Goal: Information Seeking & Learning: Learn about a topic

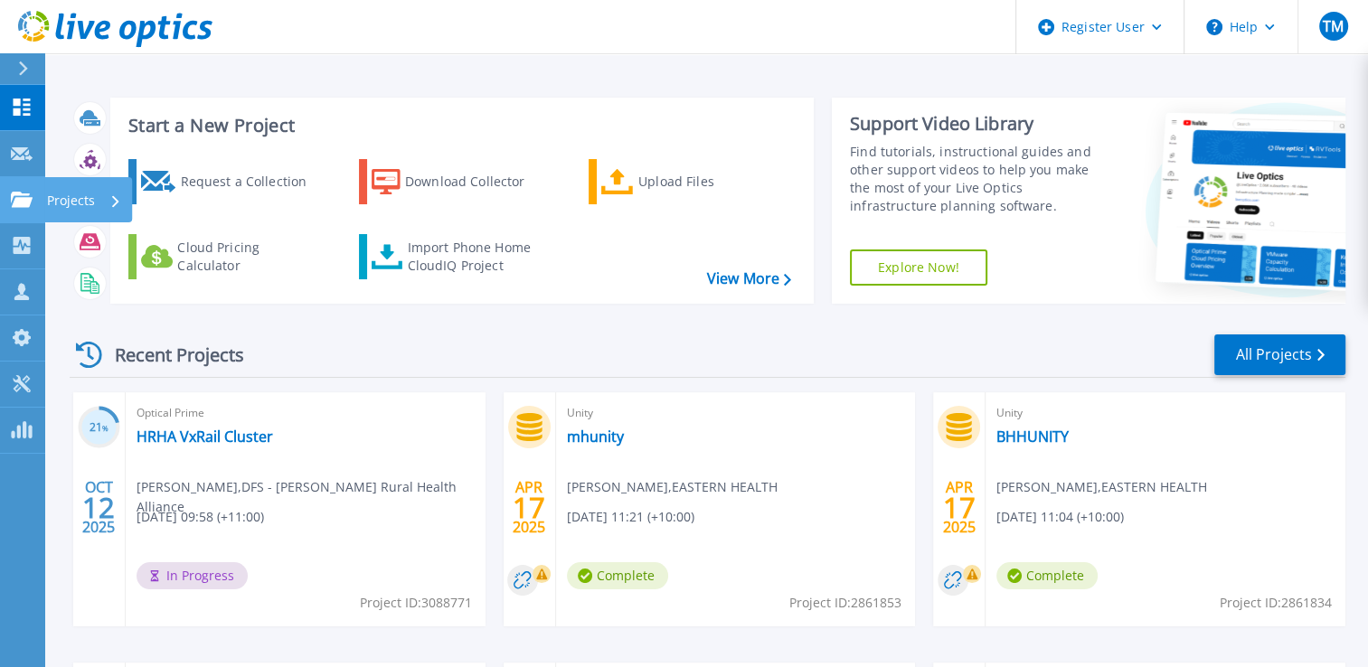
click at [78, 193] on p "Projects" at bounding box center [71, 200] width 48 height 47
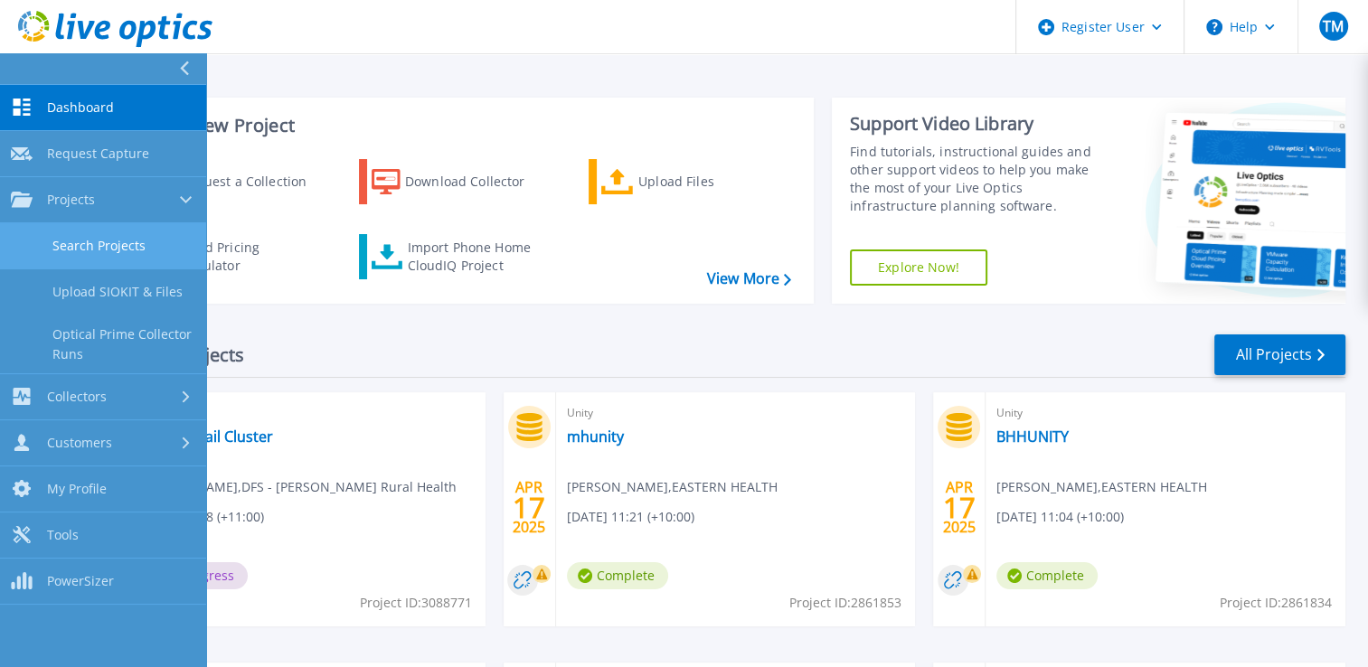
click at [83, 244] on link "Search Projects" at bounding box center [103, 246] width 206 height 46
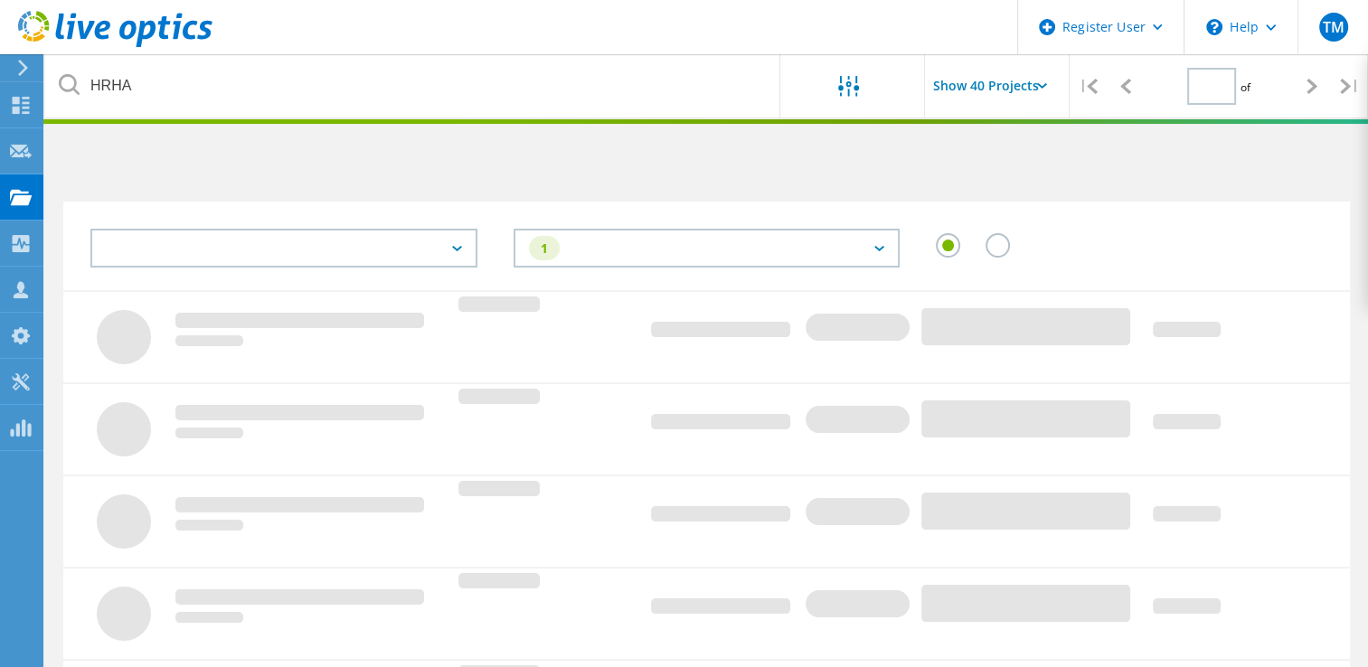
type input "1"
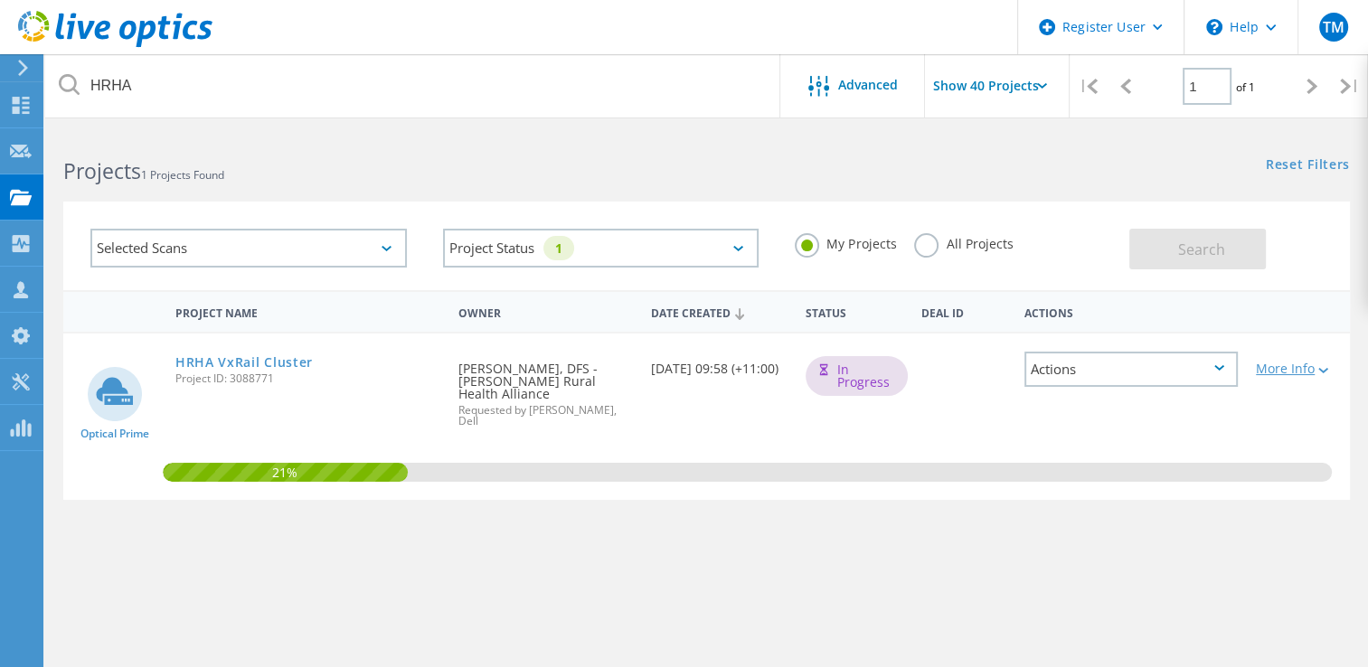
click at [1309, 367] on div "More Info" at bounding box center [1298, 369] width 85 height 13
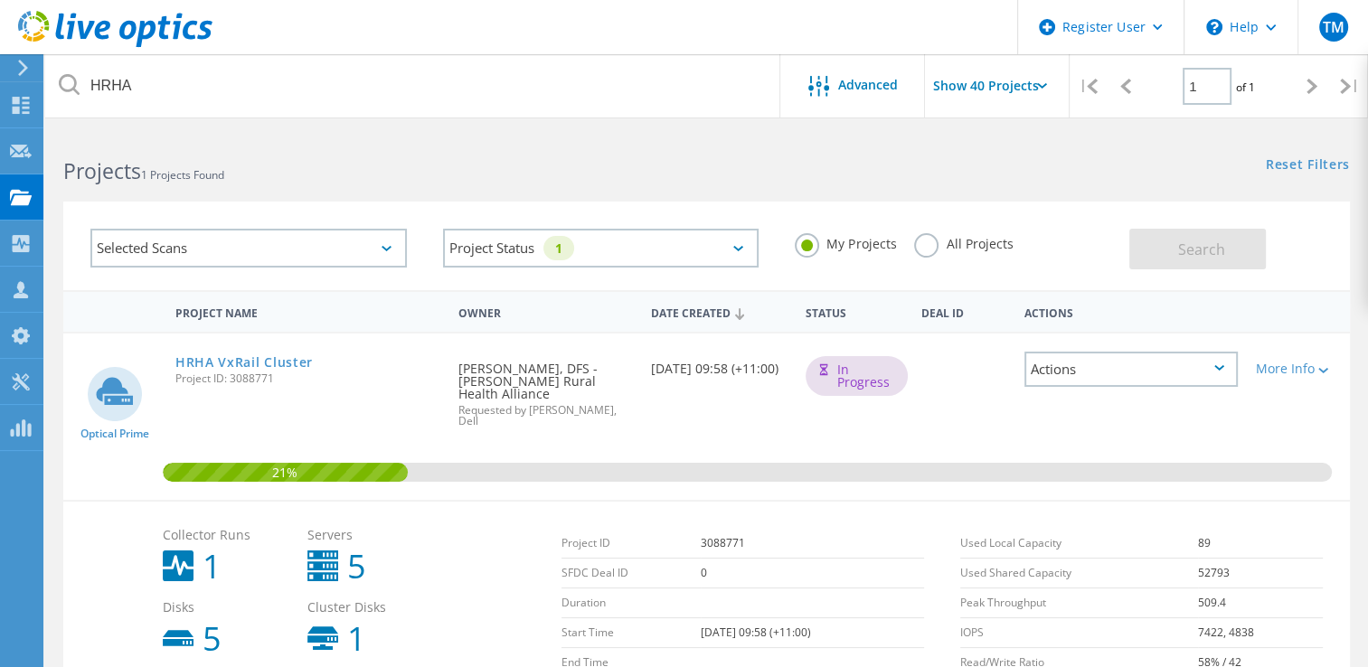
scroll to position [90, 0]
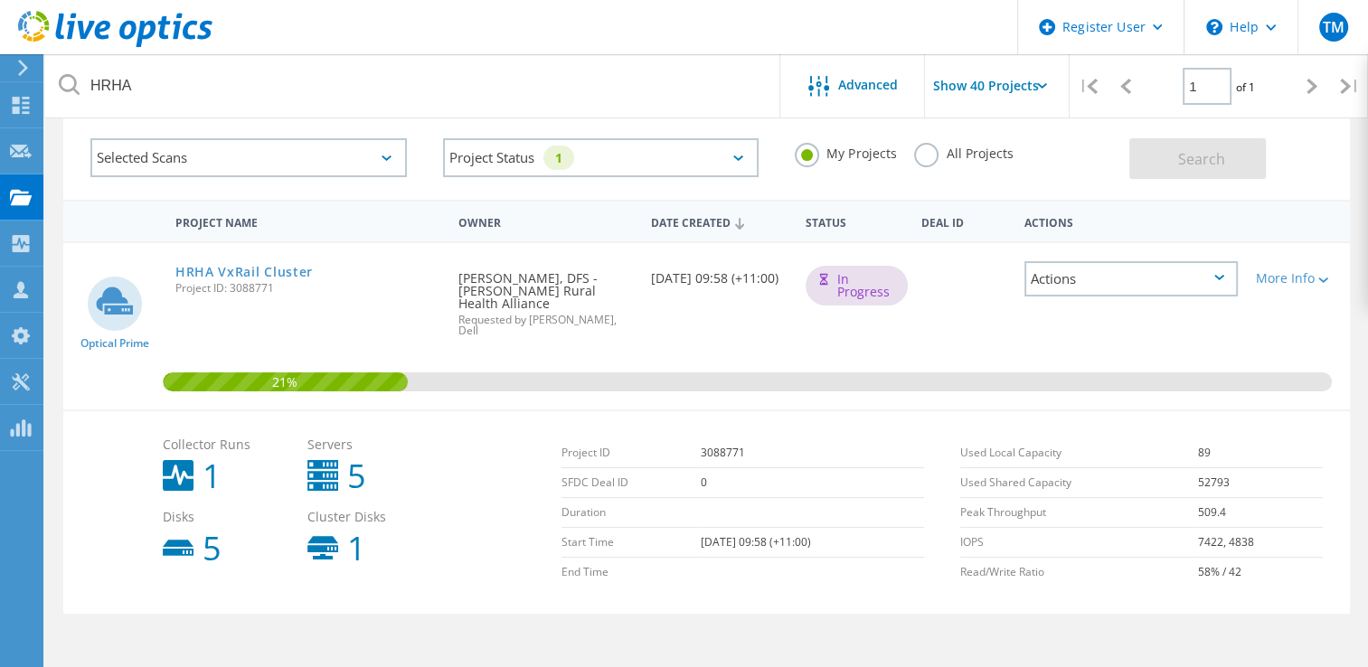
click at [90, 427] on div "Collector Runs 1 Servers 5 Disks 5 Cluster Disks 1 Project ID 3088771 SFDC Deal…" at bounding box center [706, 512] width 1286 height 204
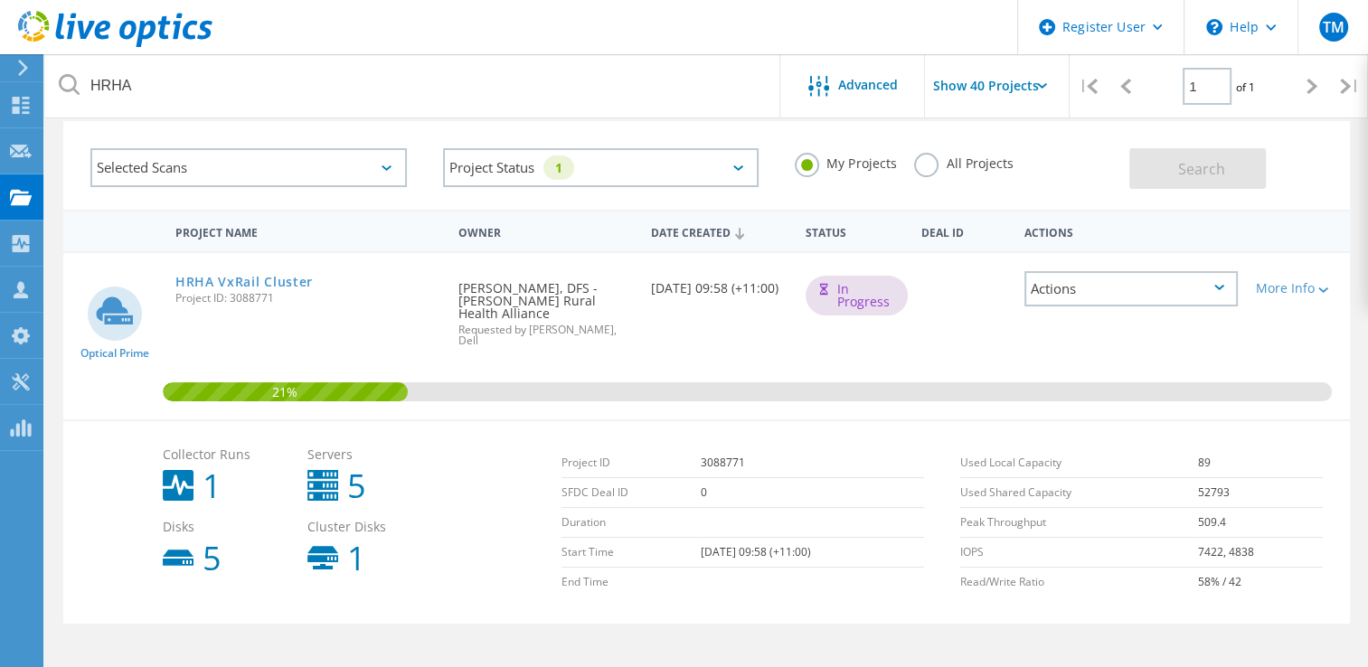
scroll to position [0, 0]
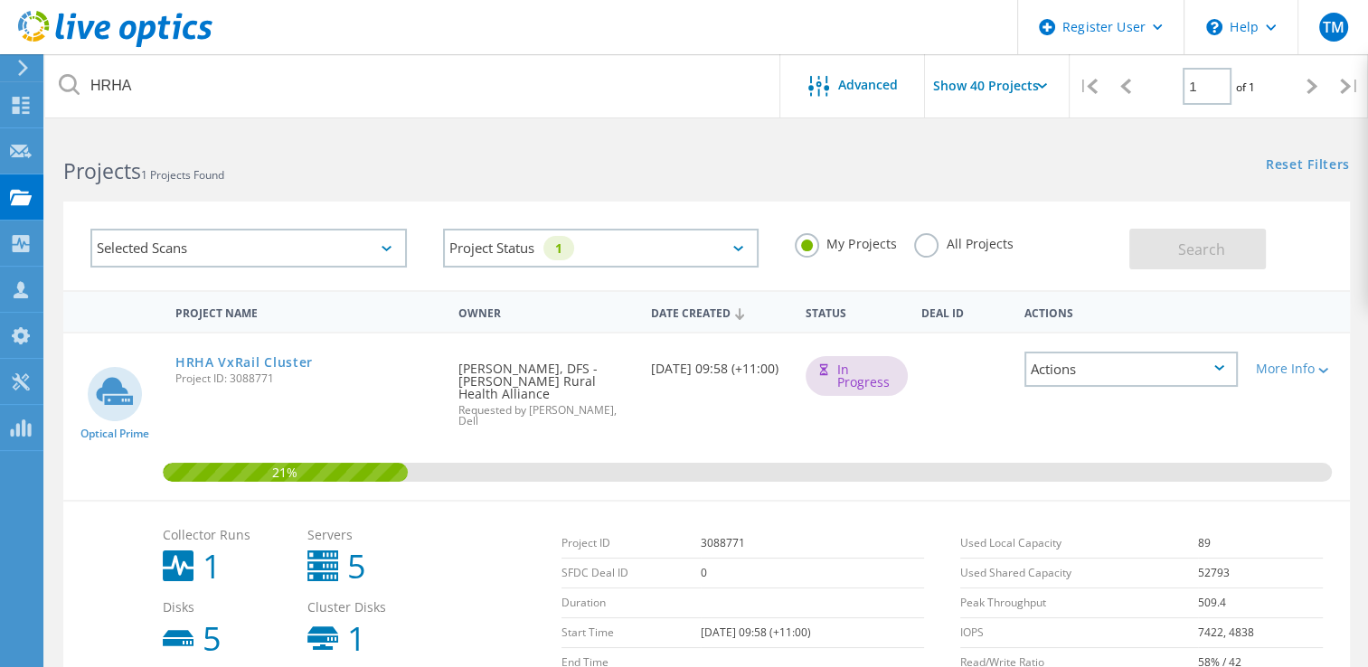
click at [73, 245] on div "Selected Scans" at bounding box center [248, 248] width 353 height 75
click at [56, 240] on div "Selected Scans Project Status 1 In Progress Complete Published Anonymous Archiv…" at bounding box center [706, 234] width 1323 height 111
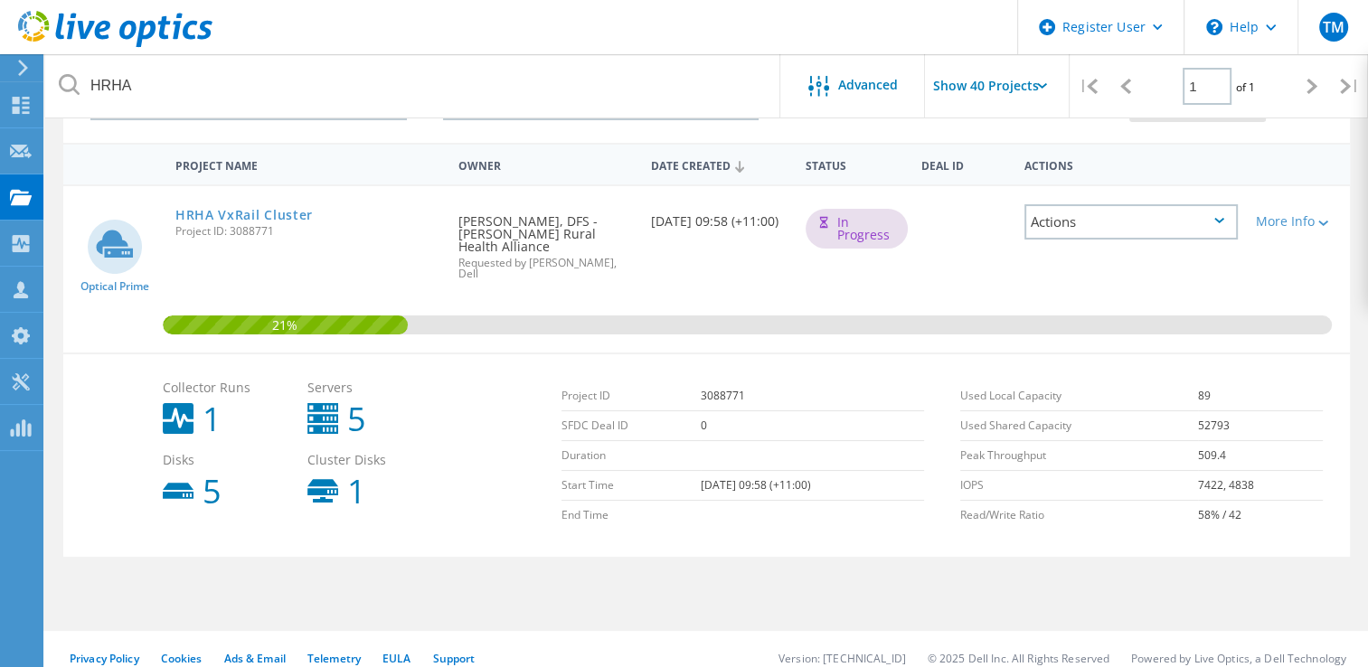
scroll to position [164, 0]
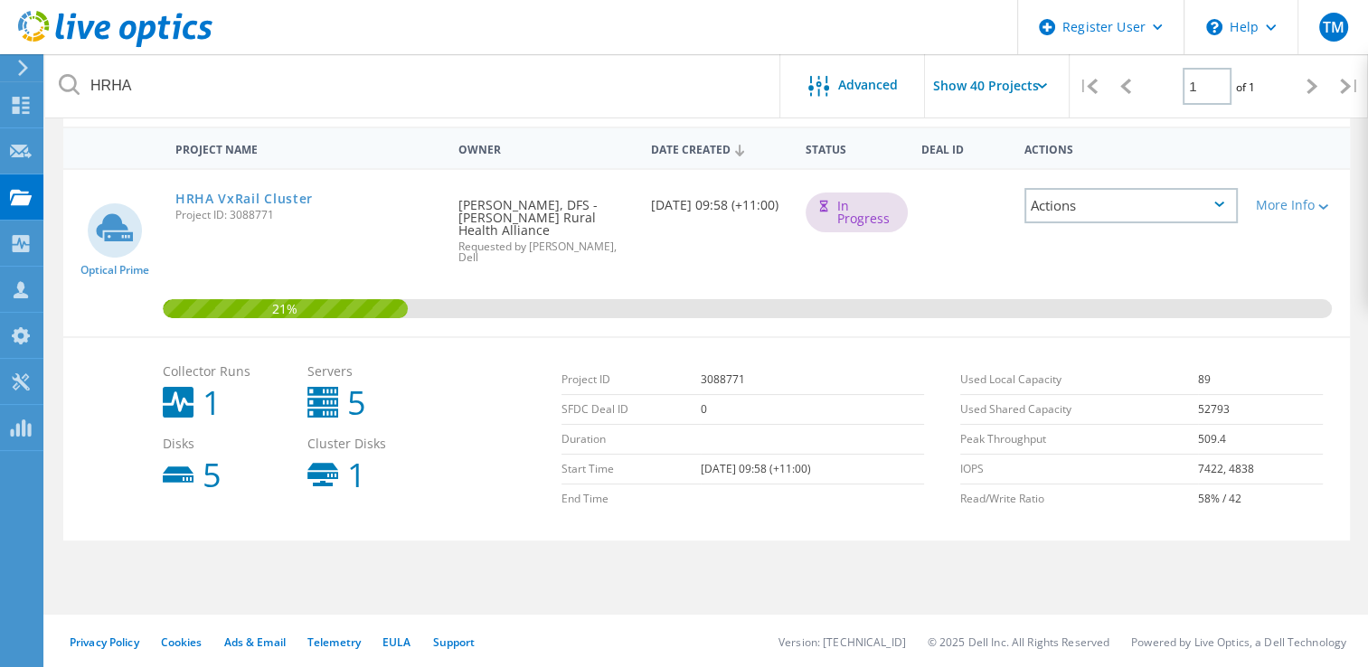
click at [1219, 203] on icon at bounding box center [1219, 204] width 10 height 5
click at [1281, 131] on div at bounding box center [1298, 147] width 103 height 33
click at [1305, 203] on div "More Info" at bounding box center [1298, 205] width 85 height 13
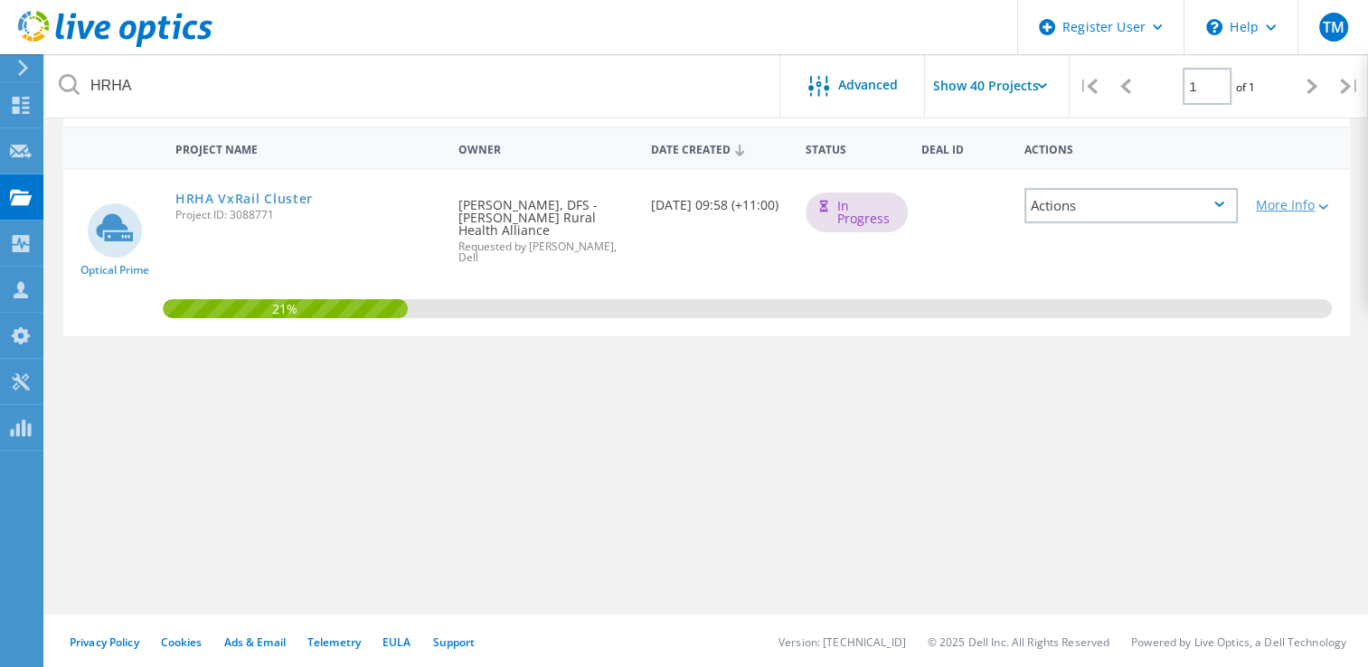
click at [1305, 203] on div "More Info" at bounding box center [1298, 205] width 85 height 13
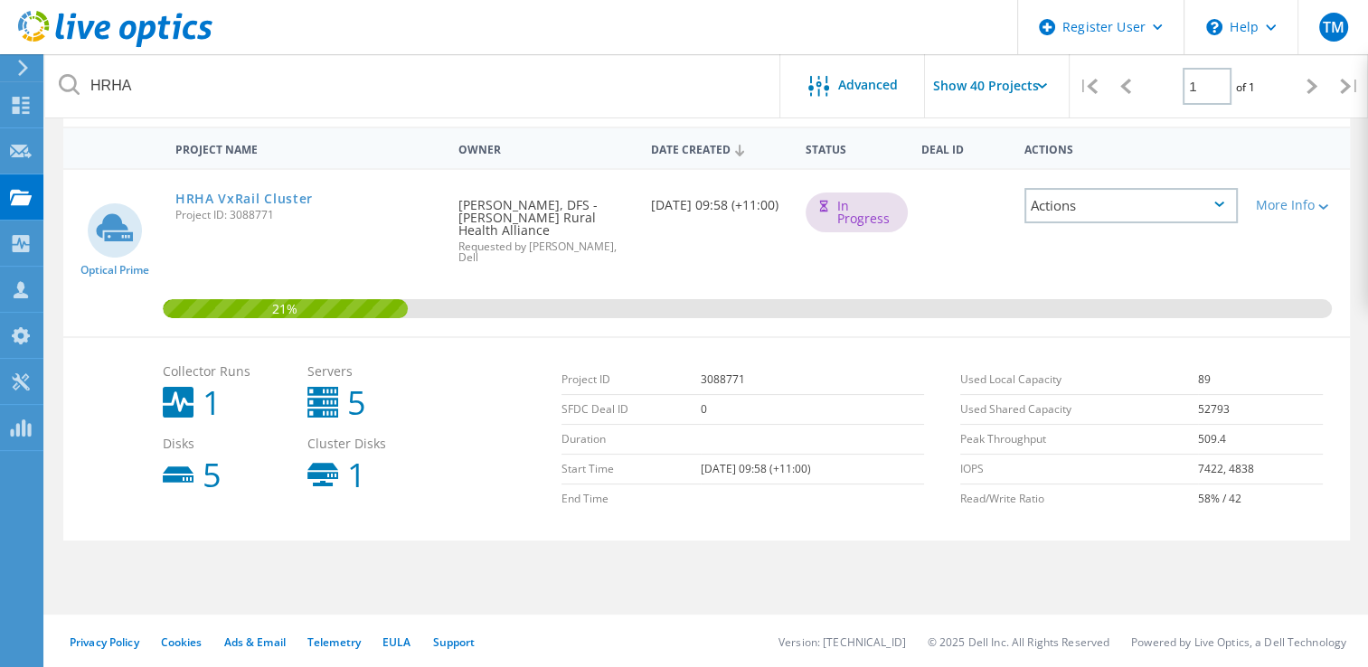
click at [1214, 140] on div "Actions" at bounding box center [1130, 147] width 231 height 33
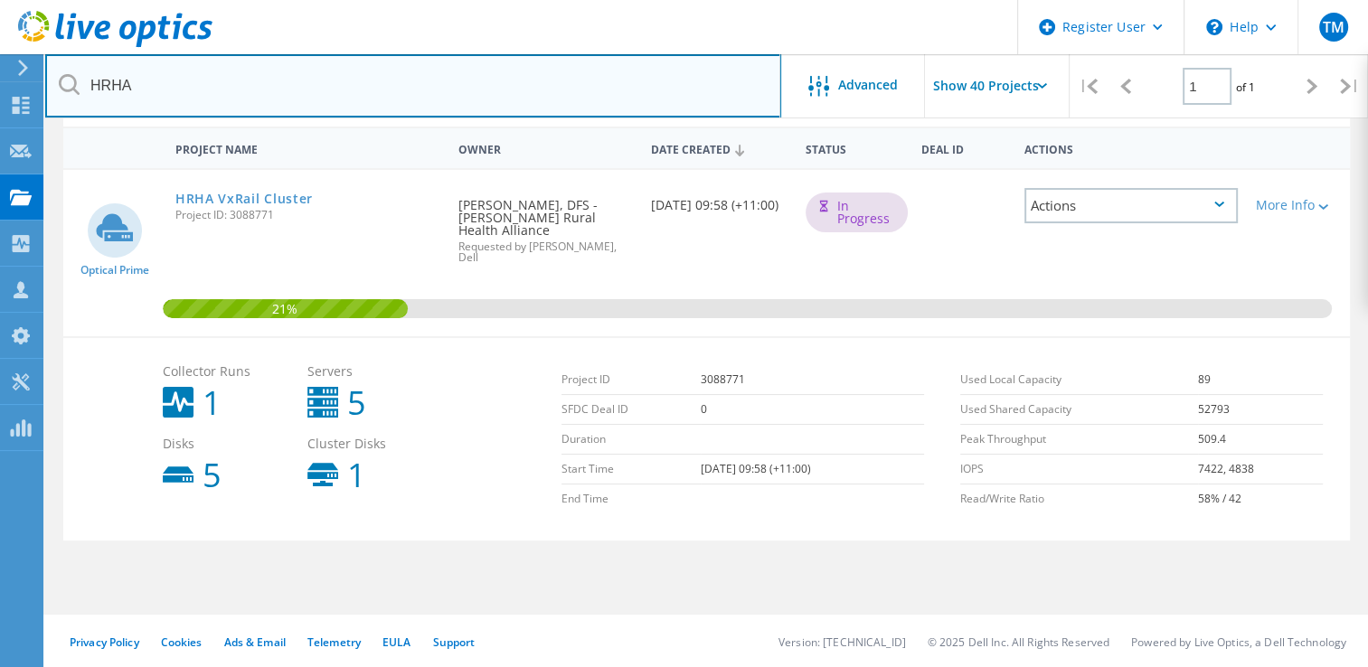
click at [258, 99] on input "HRHA" at bounding box center [413, 85] width 736 height 63
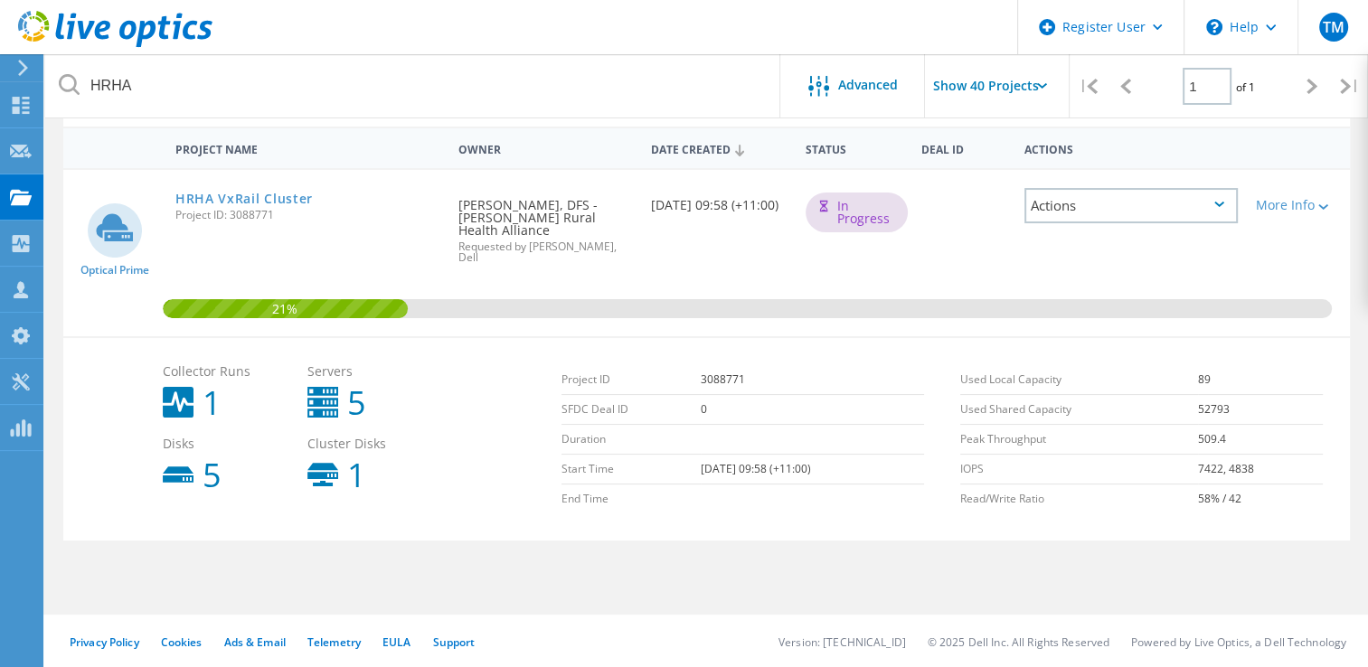
click at [98, 360] on div "Collector Runs 1 Servers 5 Disks 5 Cluster Disks 1 Project ID 3088771 SFDC Deal…" at bounding box center [706, 438] width 1286 height 204
click at [270, 194] on link "HRHA VxRail Cluster" at bounding box center [243, 199] width 137 height 13
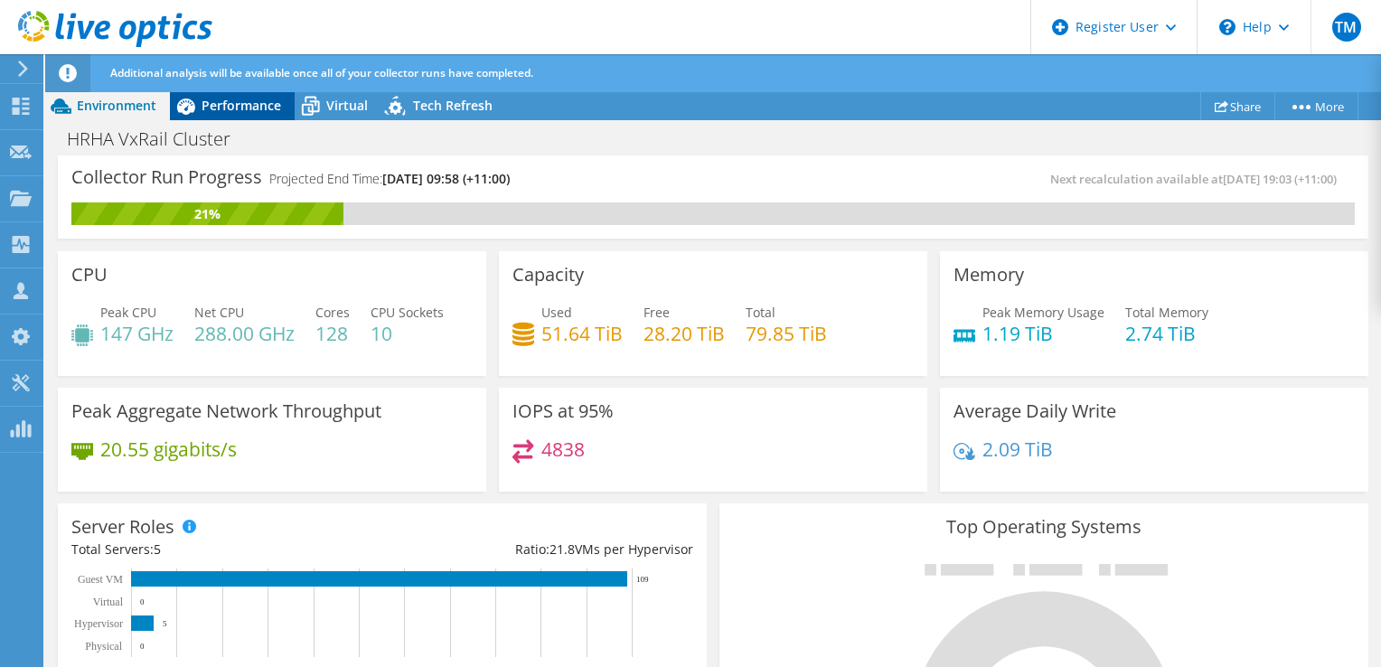
click at [234, 105] on span "Performance" at bounding box center [242, 105] width 80 height 17
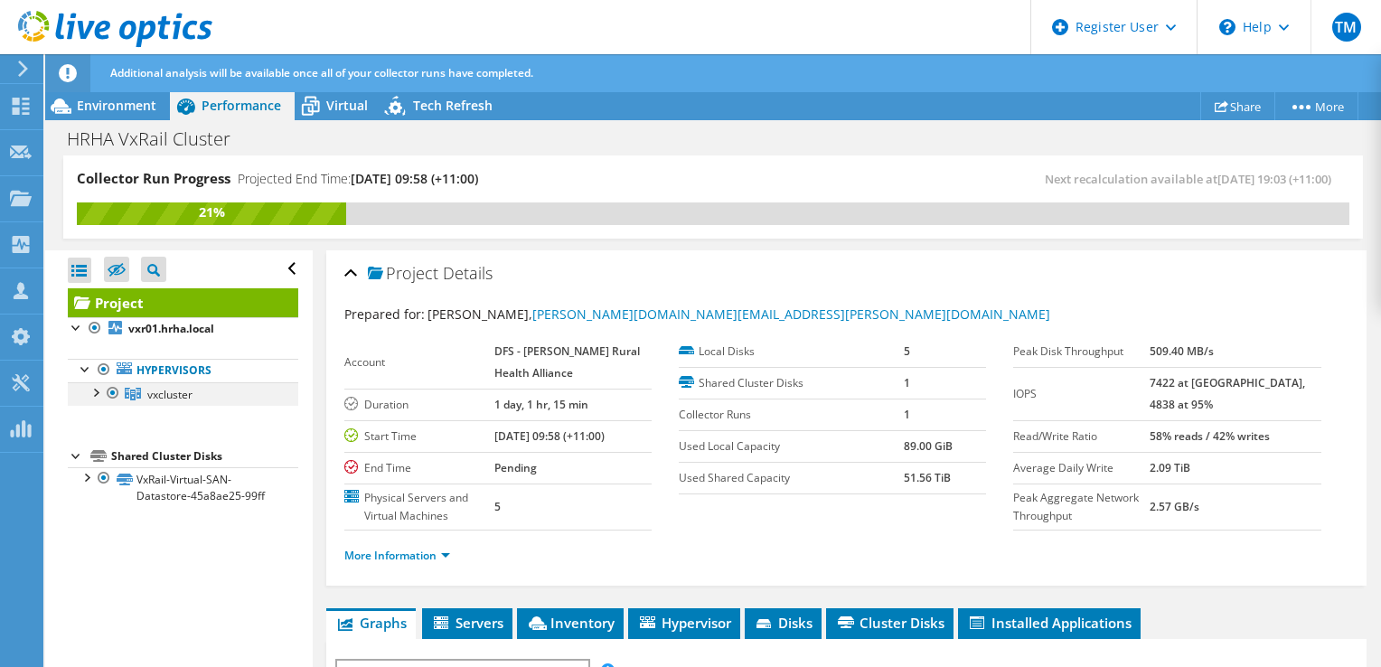
click at [100, 393] on div at bounding box center [95, 391] width 18 height 18
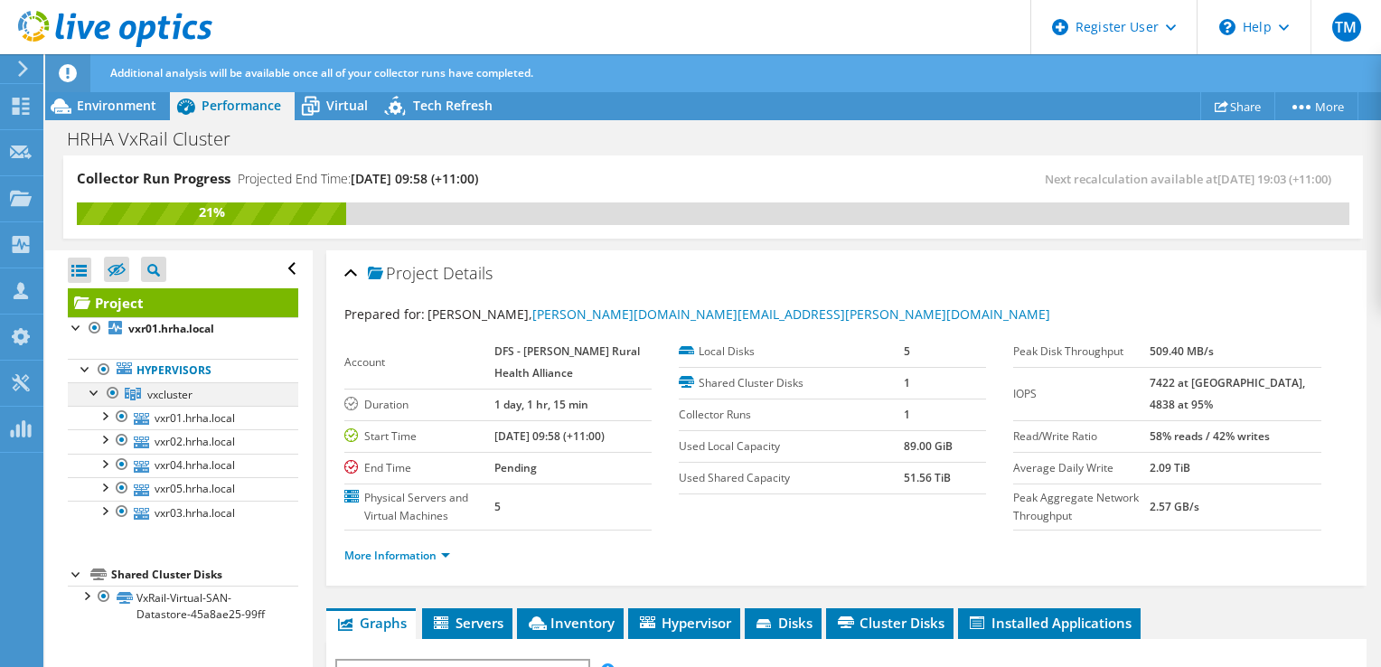
click at [100, 393] on div at bounding box center [95, 391] width 18 height 18
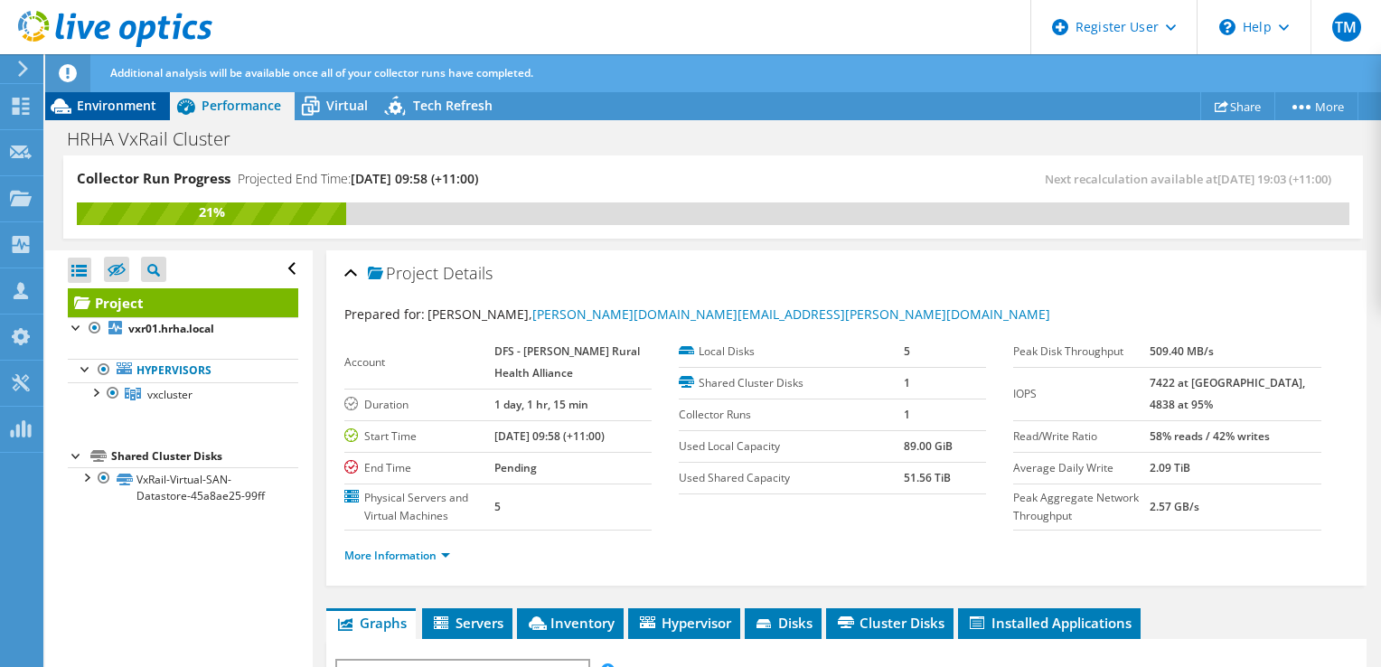
click at [117, 109] on span "Environment" at bounding box center [117, 105] width 80 height 17
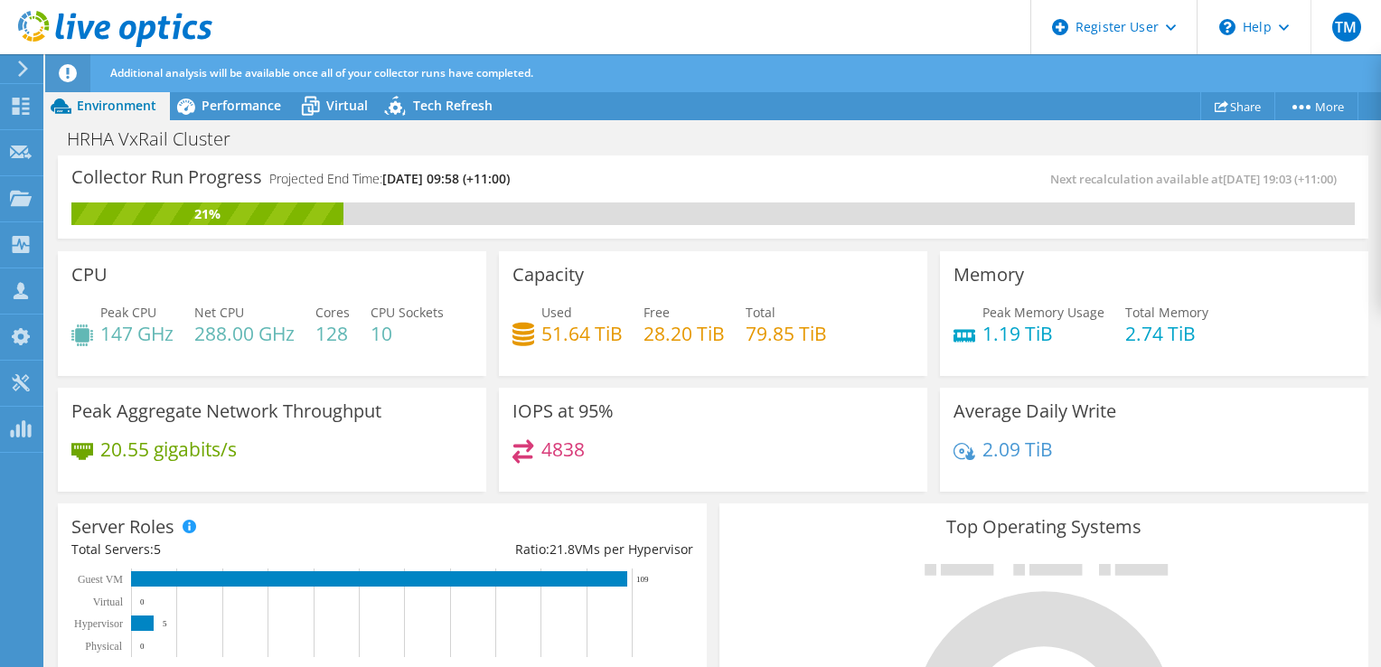
click at [576, 179] on div "Collector Run Progress Projected End Time: [DATE] 09:58 (+11:00)" at bounding box center [392, 185] width 642 height 33
click at [233, 112] on span "Performance" at bounding box center [242, 105] width 80 height 17
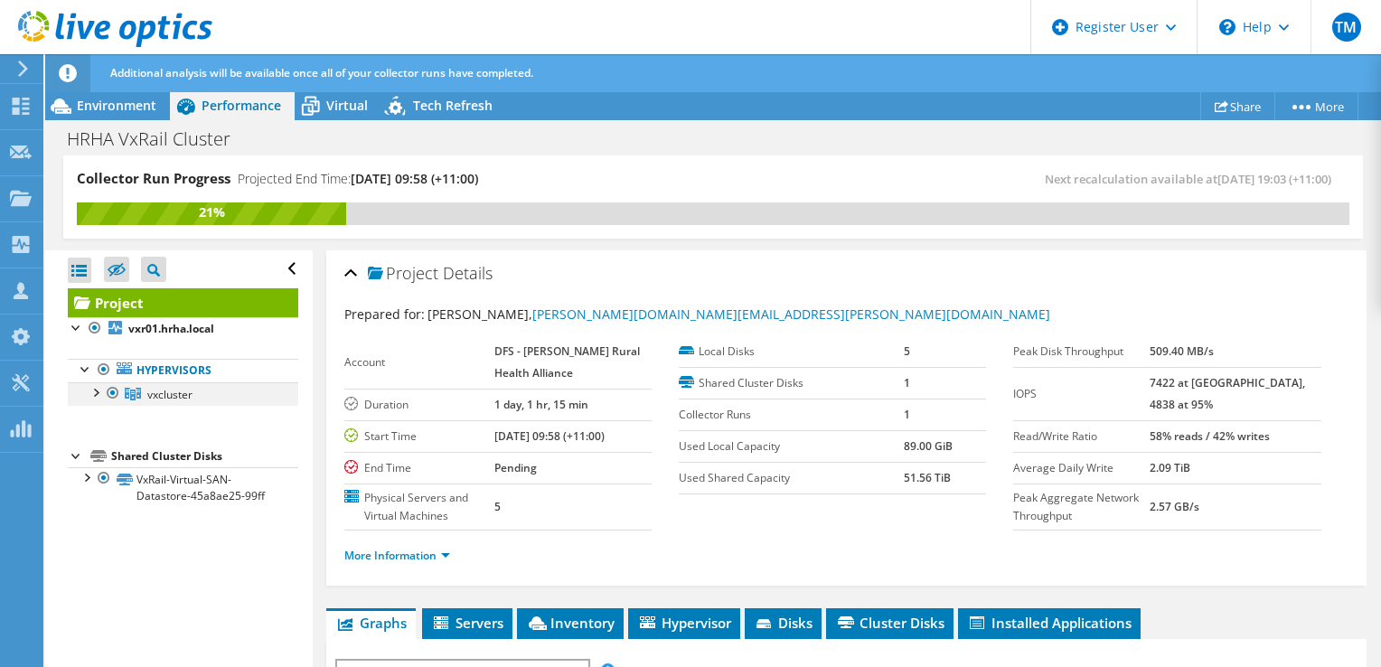
click at [94, 396] on div at bounding box center [95, 391] width 18 height 18
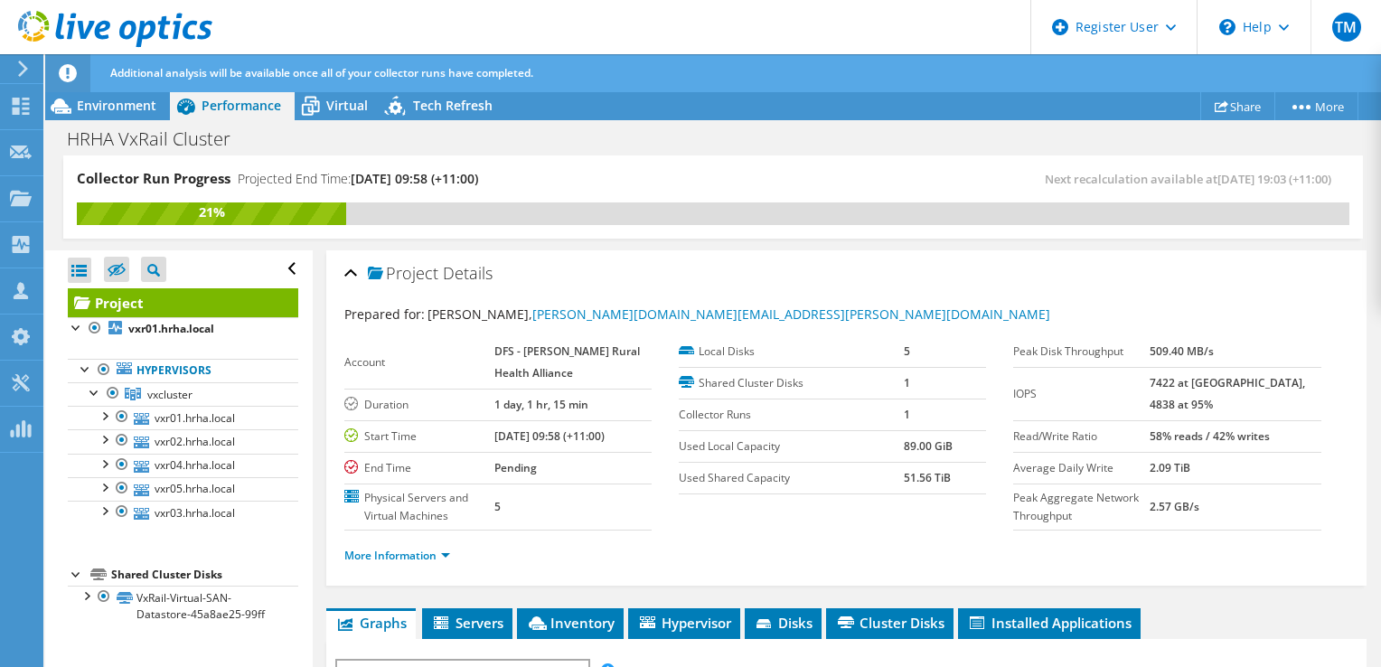
click at [720, 28] on header "TM Dell User [PERSON_NAME] [PERSON_NAME][EMAIL_ADDRESS][DOMAIN_NAME] Dell My Pr…" at bounding box center [690, 27] width 1381 height 54
click at [558, 175] on div "Collector Run Progress Projected End Time: [DATE] 09:58 (+11:00)" at bounding box center [395, 185] width 636 height 33
click at [347, 276] on div "Project Details" at bounding box center [846, 274] width 1004 height 39
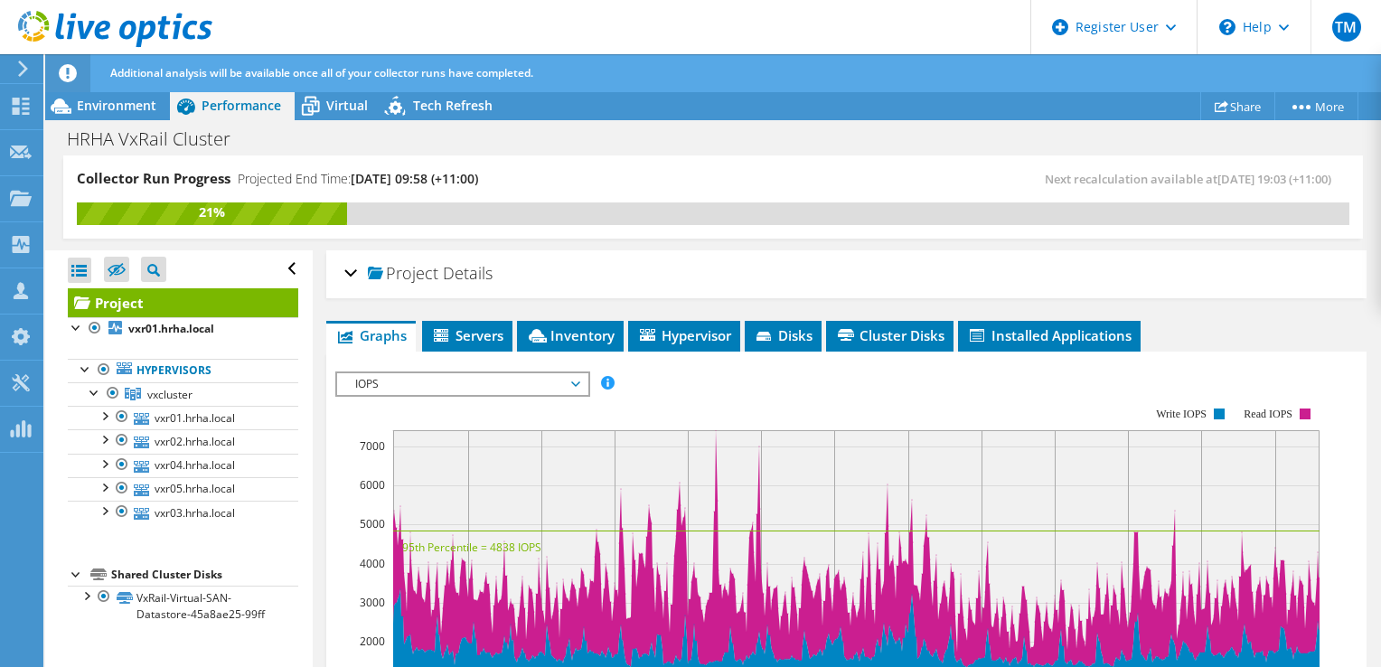
click at [349, 277] on div "Project Details" at bounding box center [846, 274] width 1004 height 39
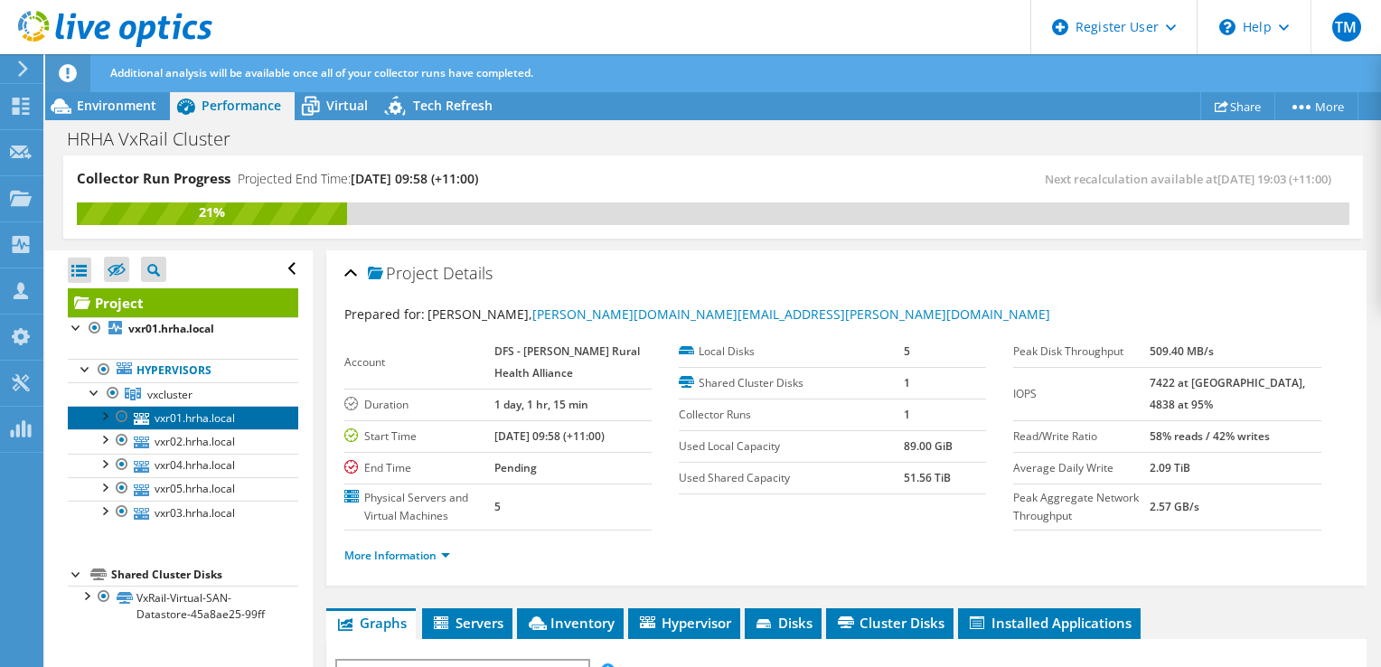
click at [173, 418] on link "vxr01.hrha.local" at bounding box center [183, 418] width 231 height 24
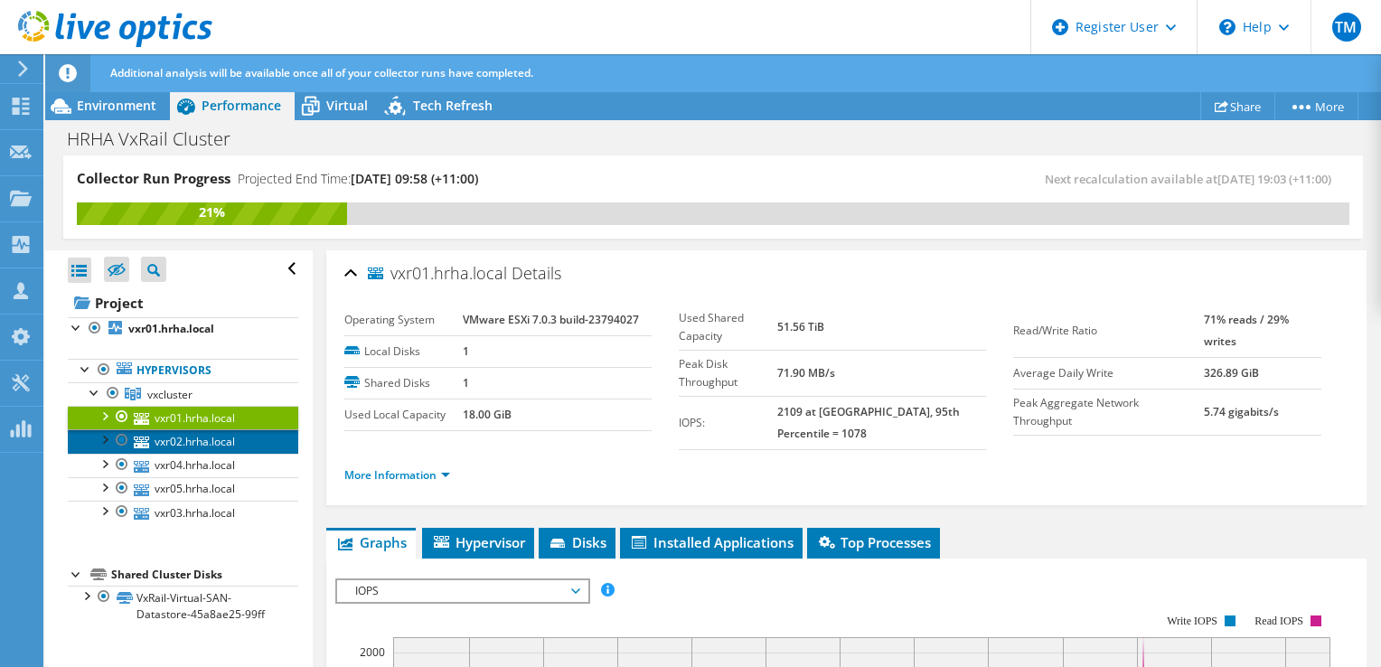
click at [177, 438] on link "vxr02.hrha.local" at bounding box center [183, 441] width 231 height 24
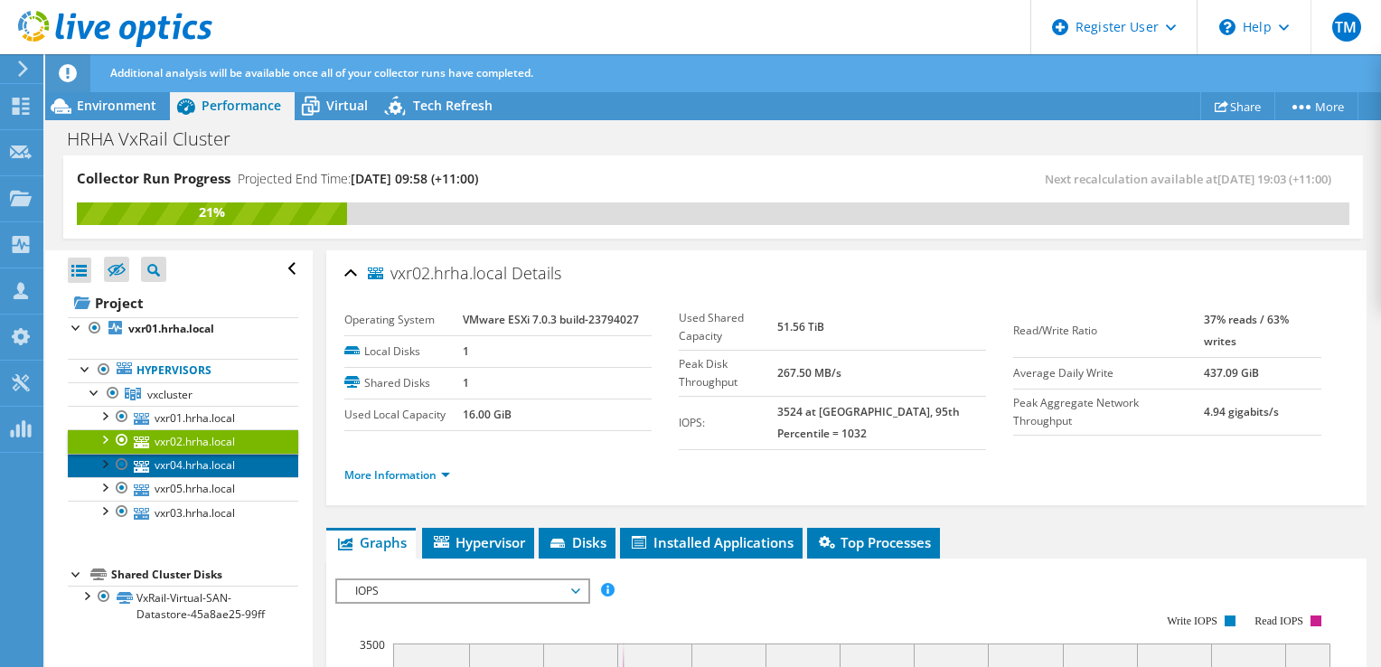
click at [193, 461] on link "vxr04.hrha.local" at bounding box center [183, 466] width 231 height 24
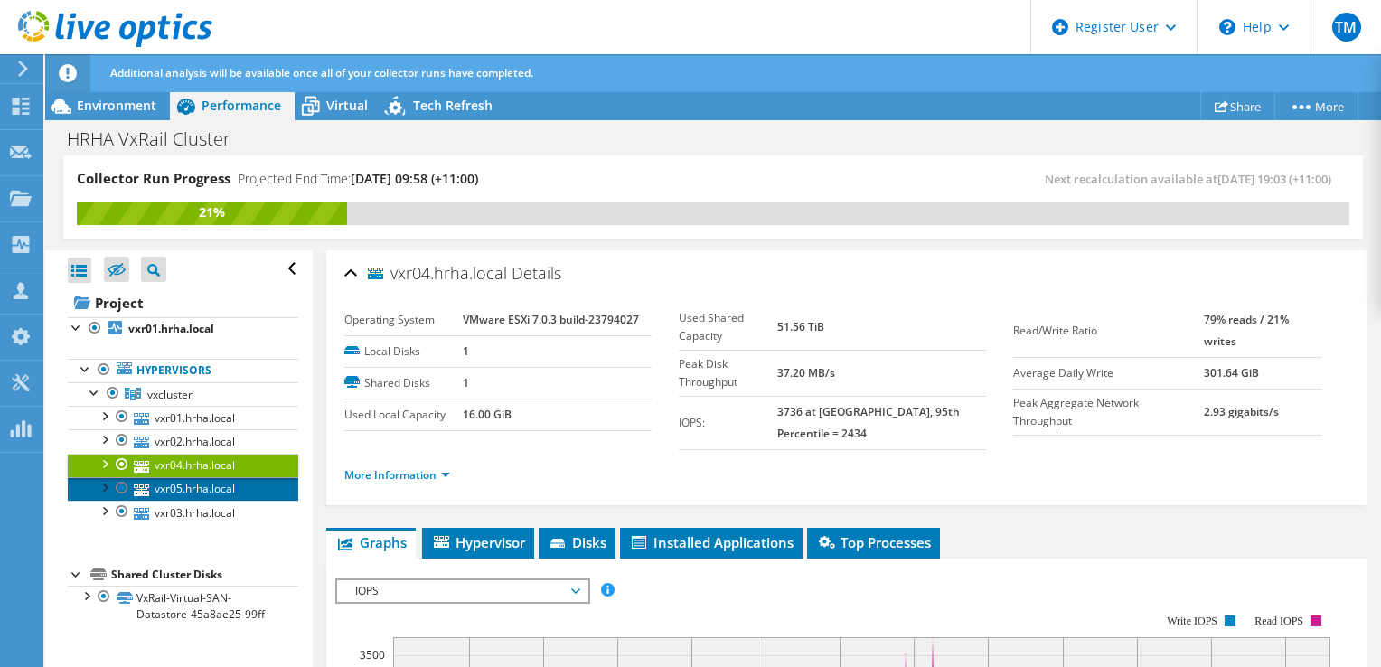
click at [191, 482] on link "vxr05.hrha.local" at bounding box center [183, 489] width 231 height 24
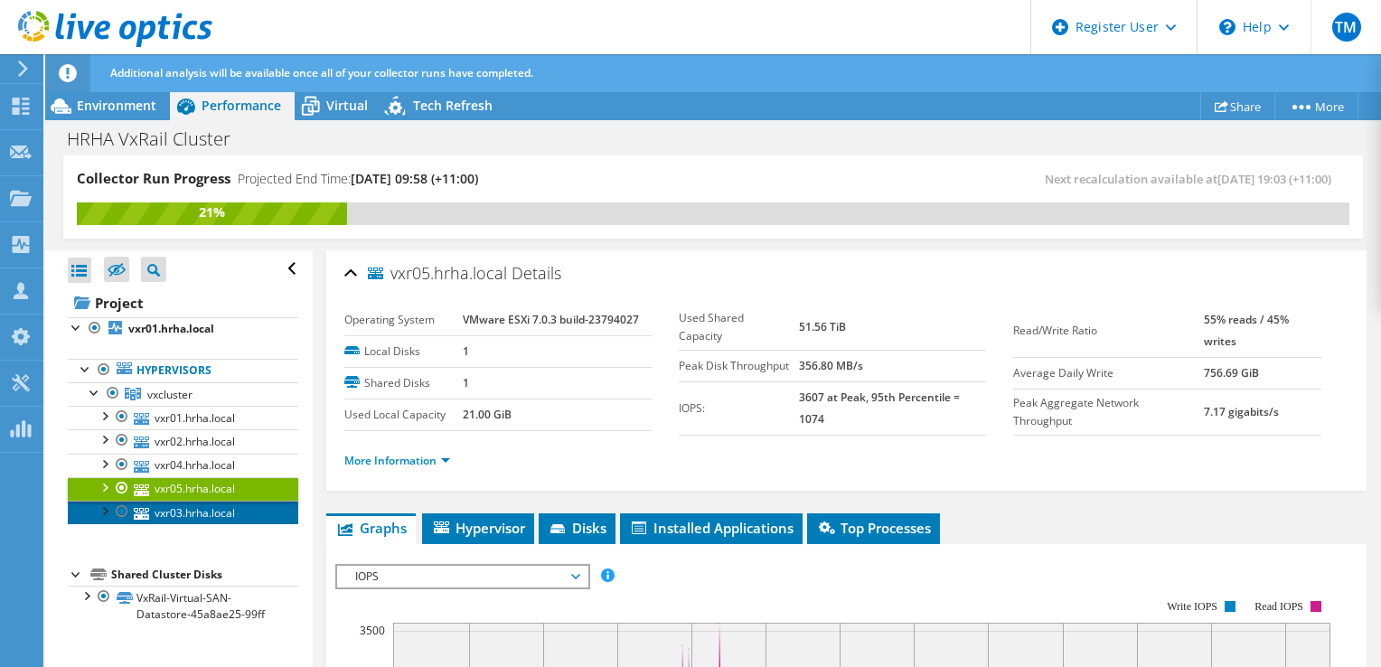
click at [192, 504] on link "vxr03.hrha.local" at bounding box center [183, 513] width 231 height 24
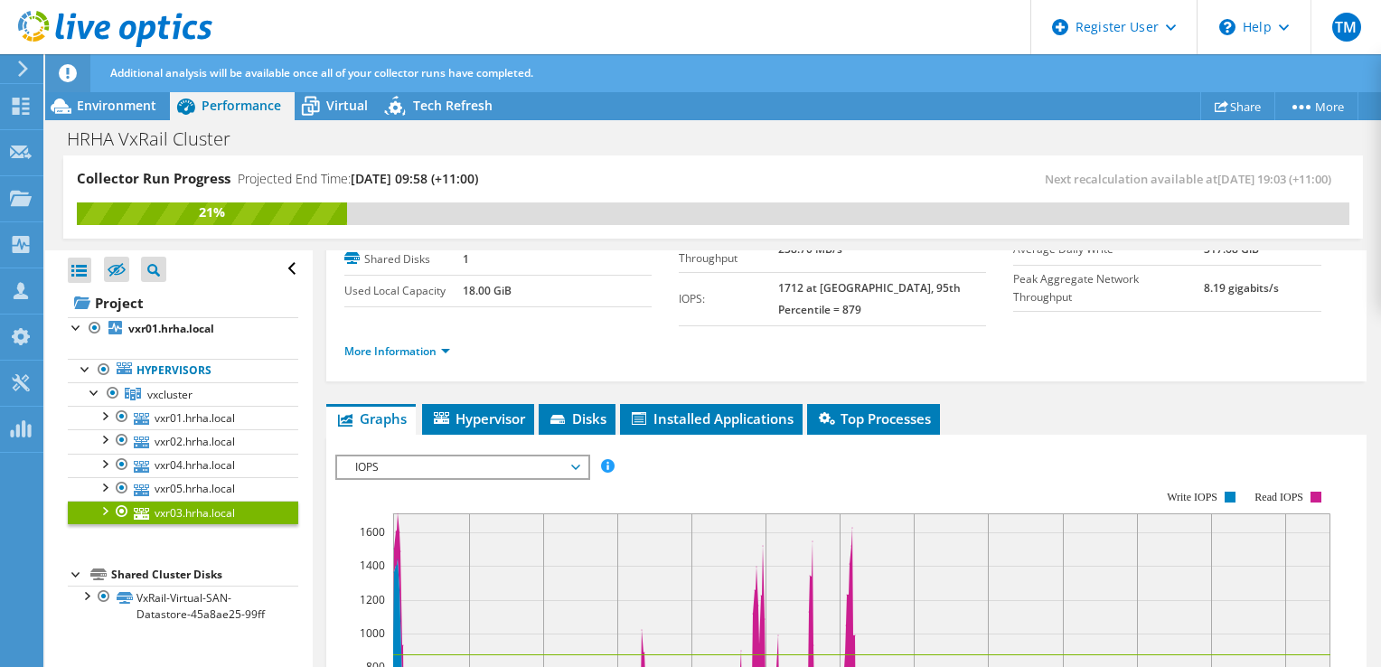
scroll to position [271, 0]
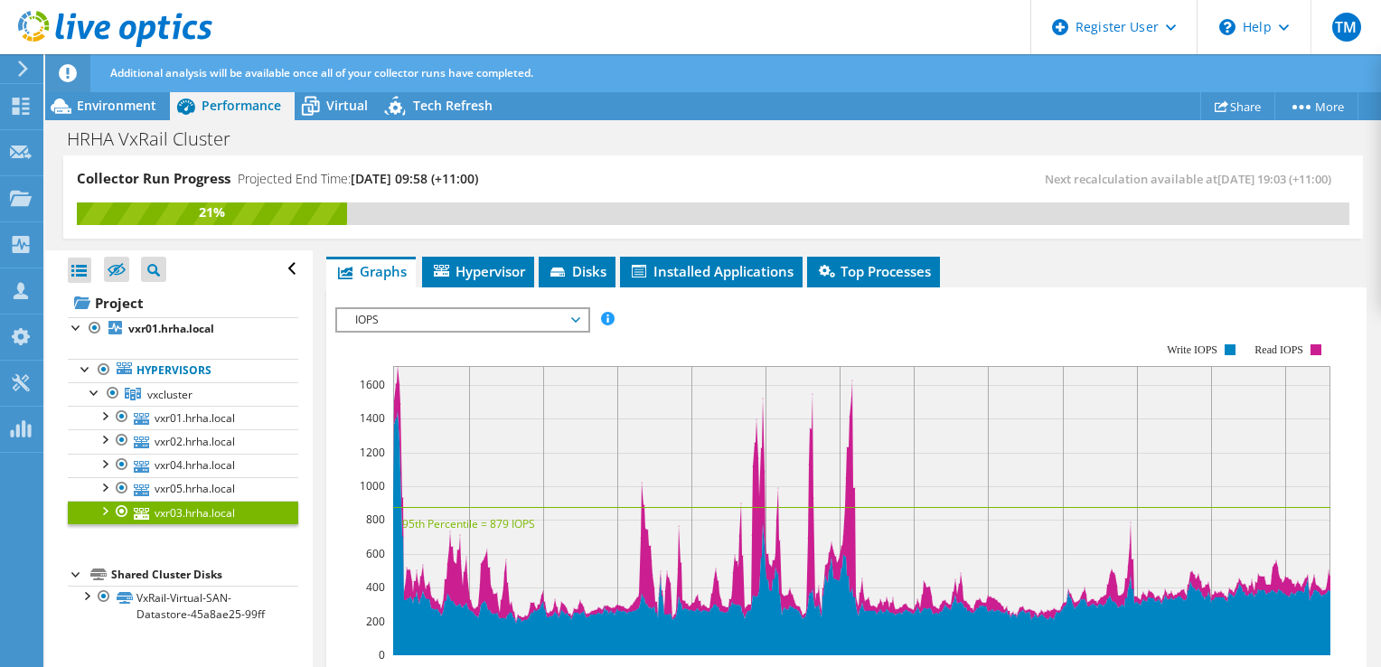
click at [574, 309] on span "IOPS" at bounding box center [462, 320] width 232 height 22
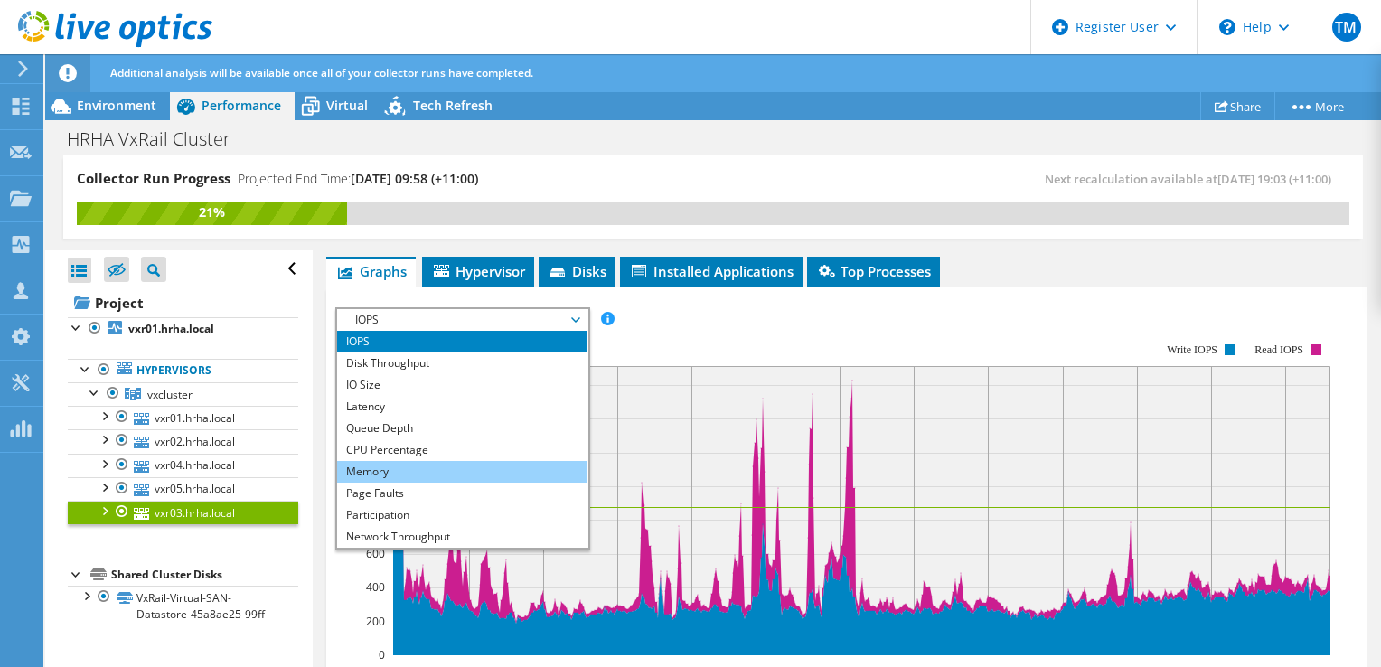
scroll to position [65, 0]
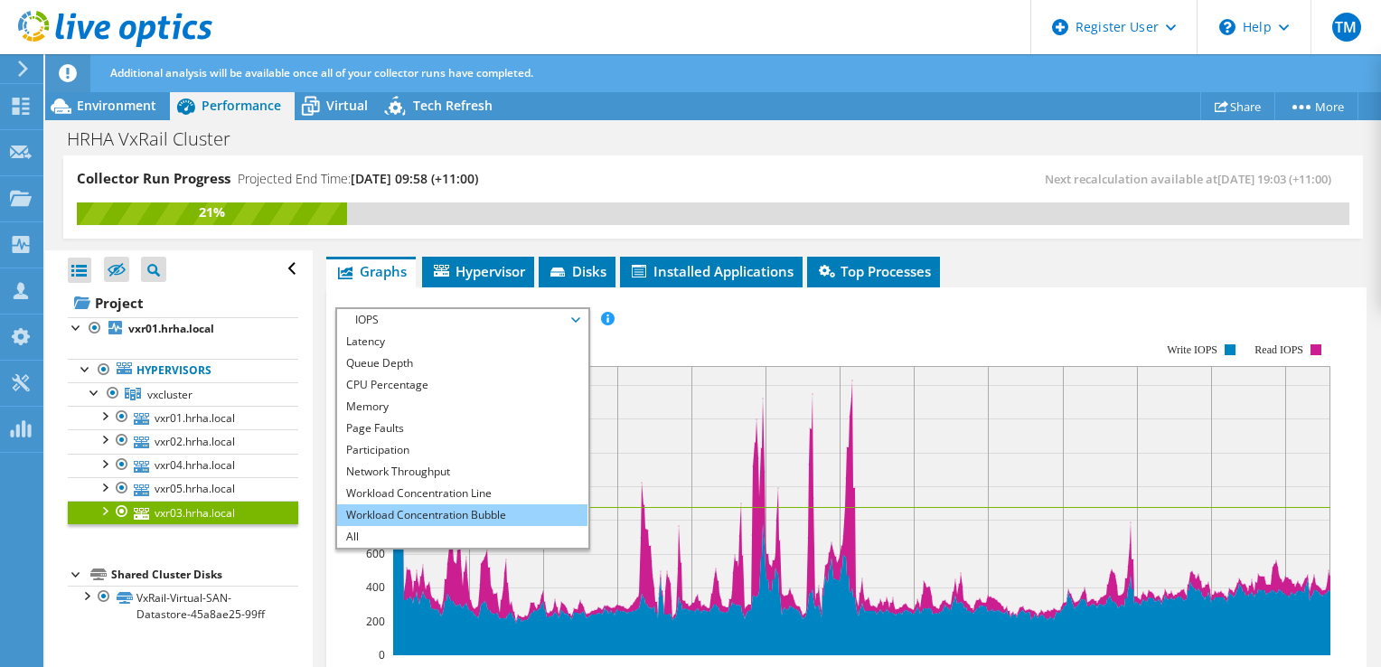
click at [477, 504] on li "Workload Concentration Bubble" at bounding box center [462, 515] width 250 height 22
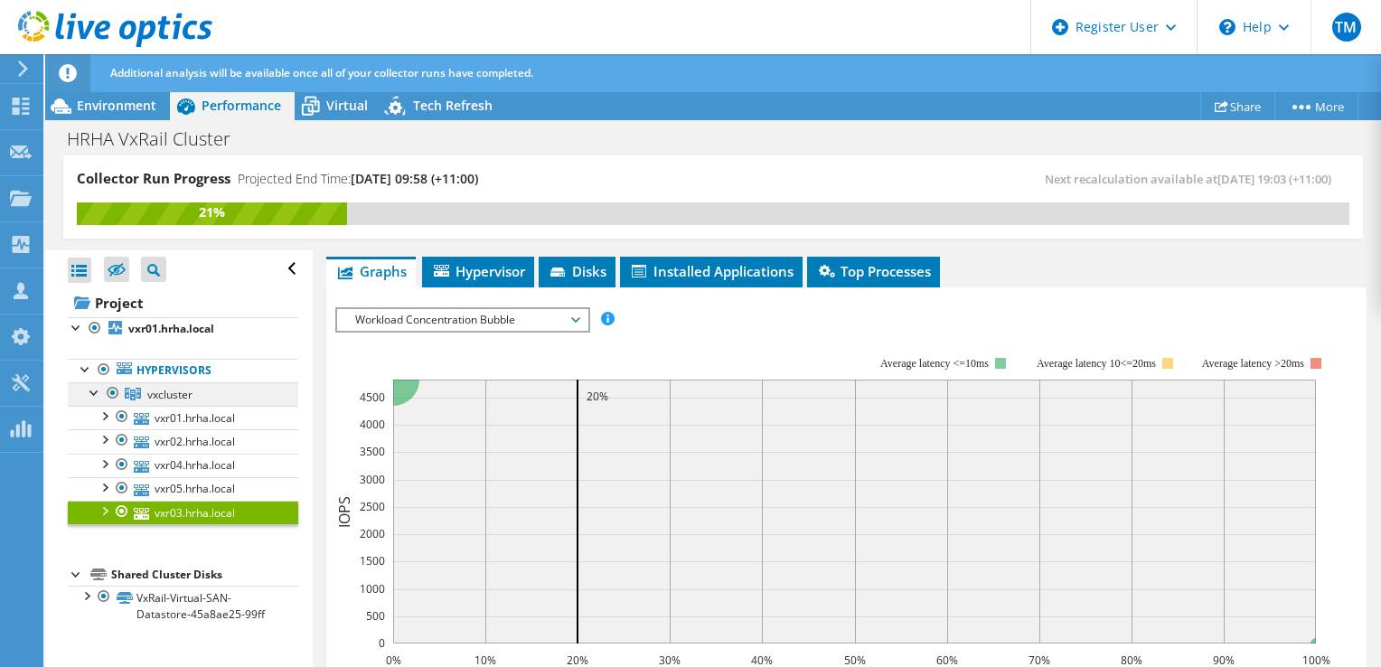
click at [174, 403] on link "vxcluster" at bounding box center [183, 394] width 231 height 24
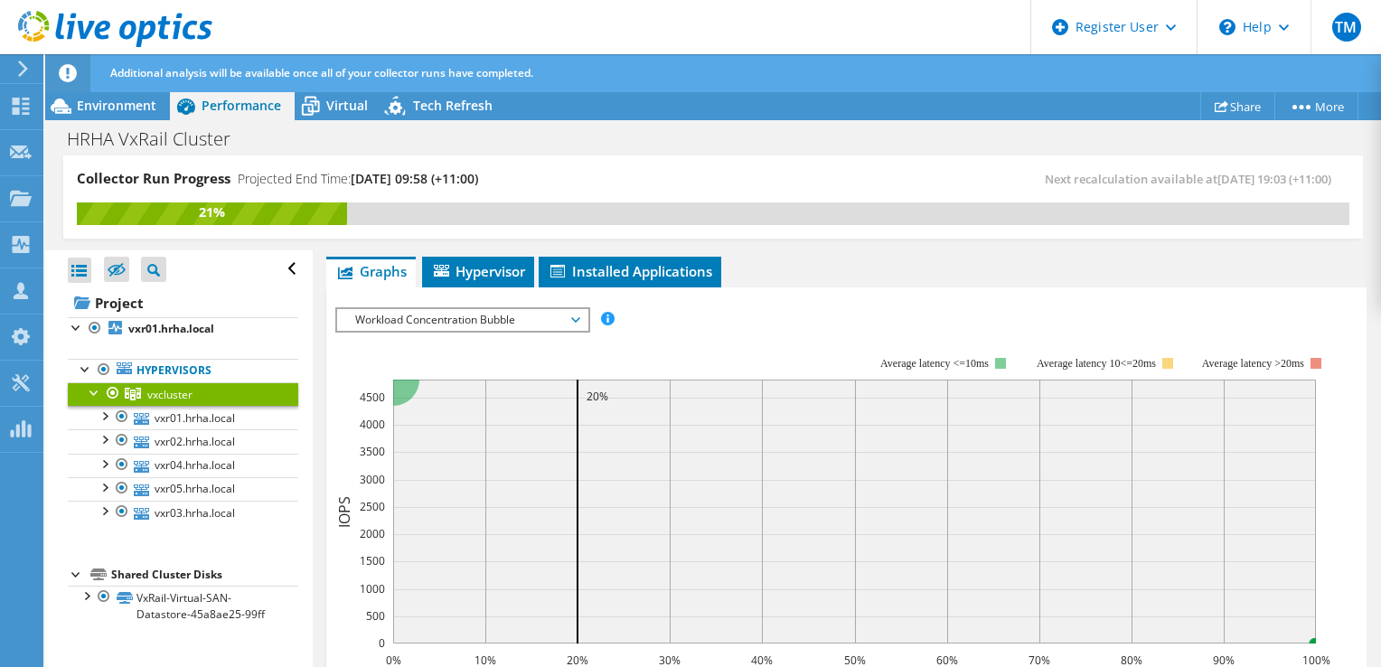
click at [470, 309] on span "Workload Concentration Bubble" at bounding box center [462, 320] width 232 height 22
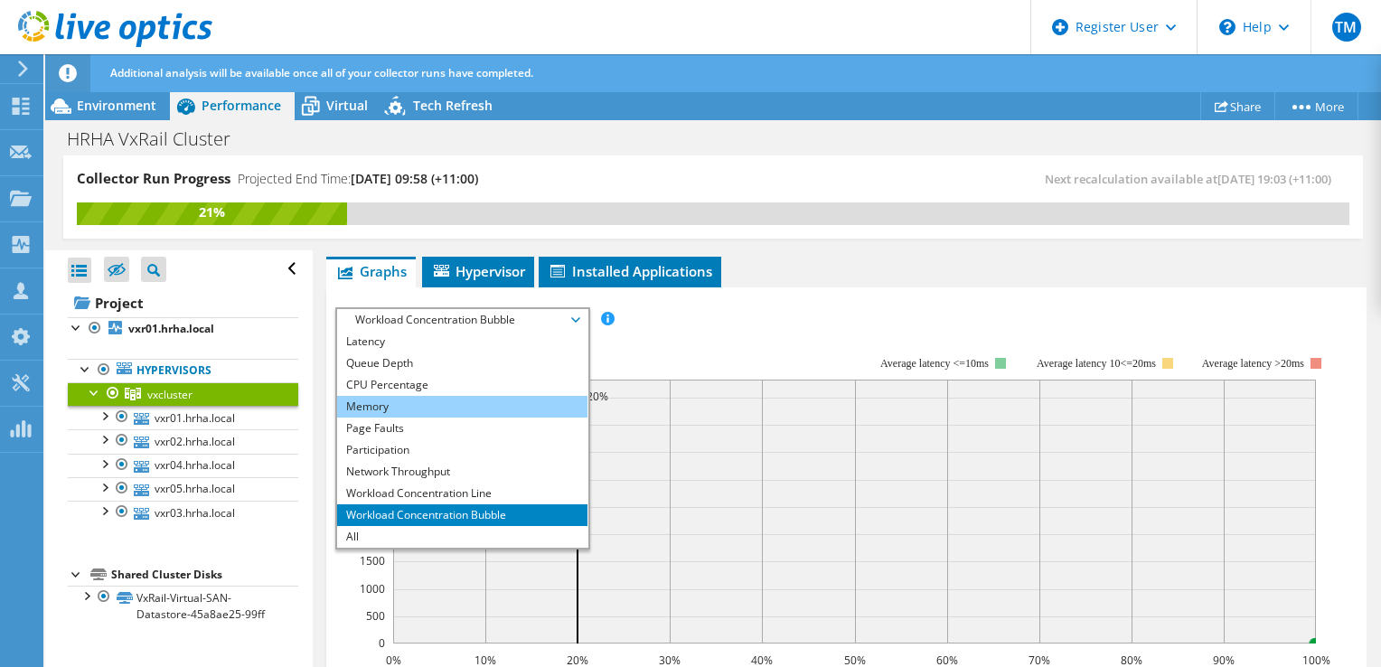
click at [452, 396] on li "Memory" at bounding box center [462, 407] width 250 height 22
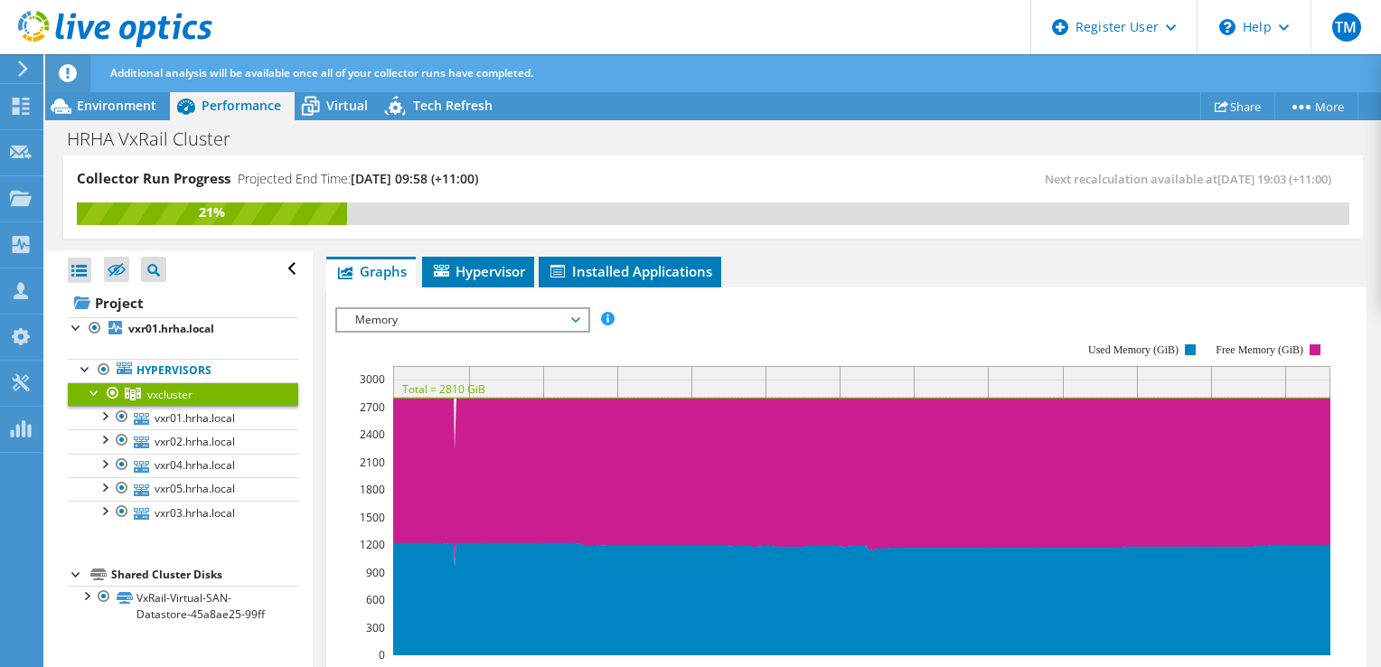
click at [470, 309] on span "Memory" at bounding box center [462, 320] width 232 height 22
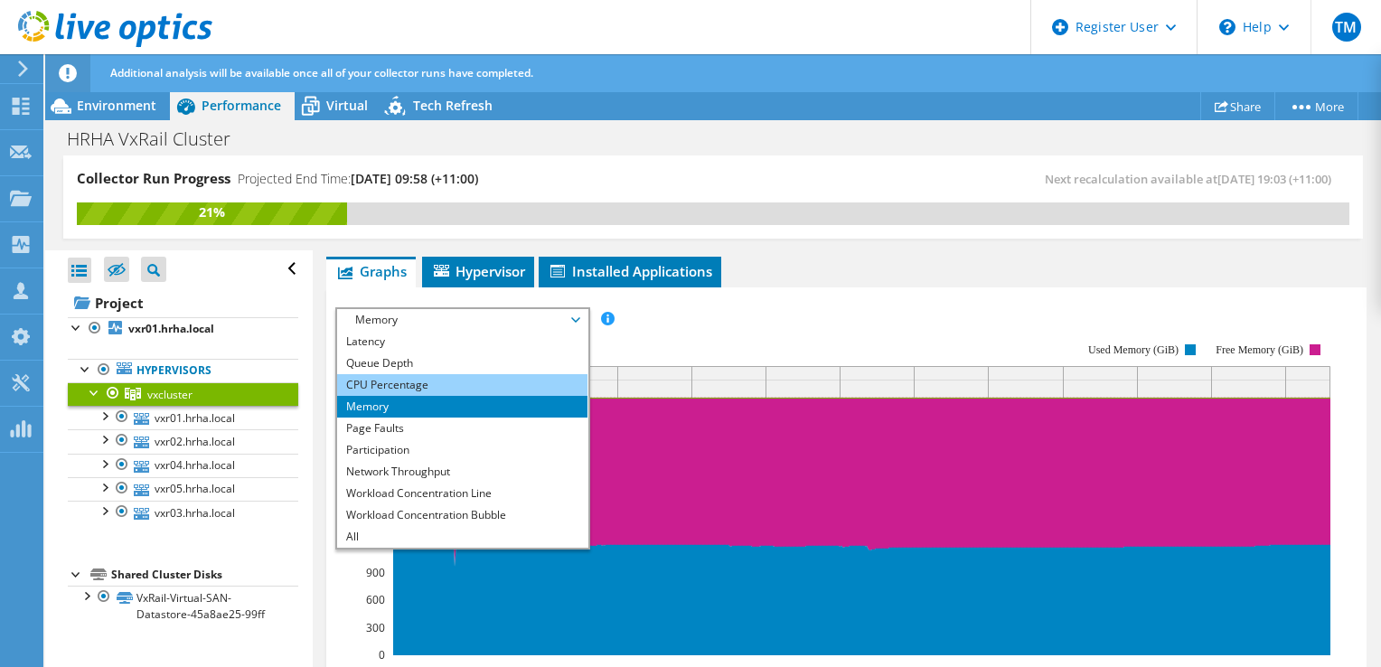
click at [455, 374] on li "CPU Percentage" at bounding box center [462, 385] width 250 height 22
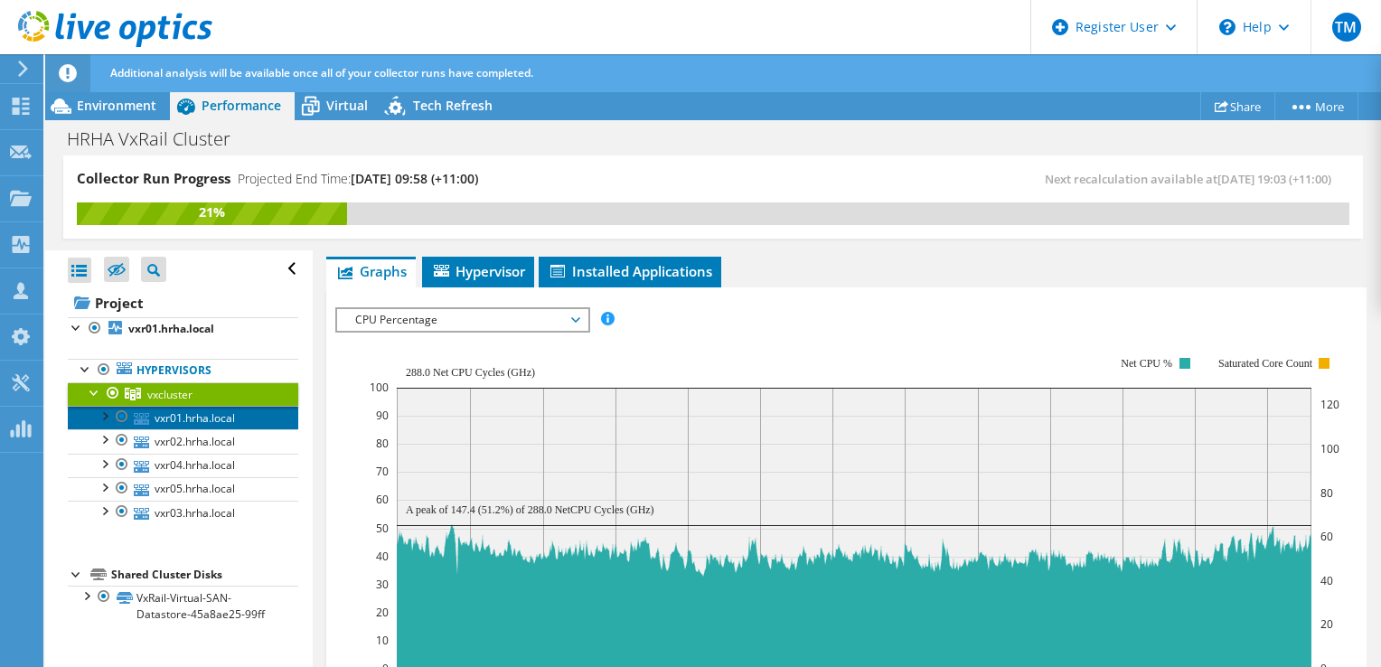
click at [192, 416] on link "vxr01.hrha.local" at bounding box center [183, 418] width 231 height 24
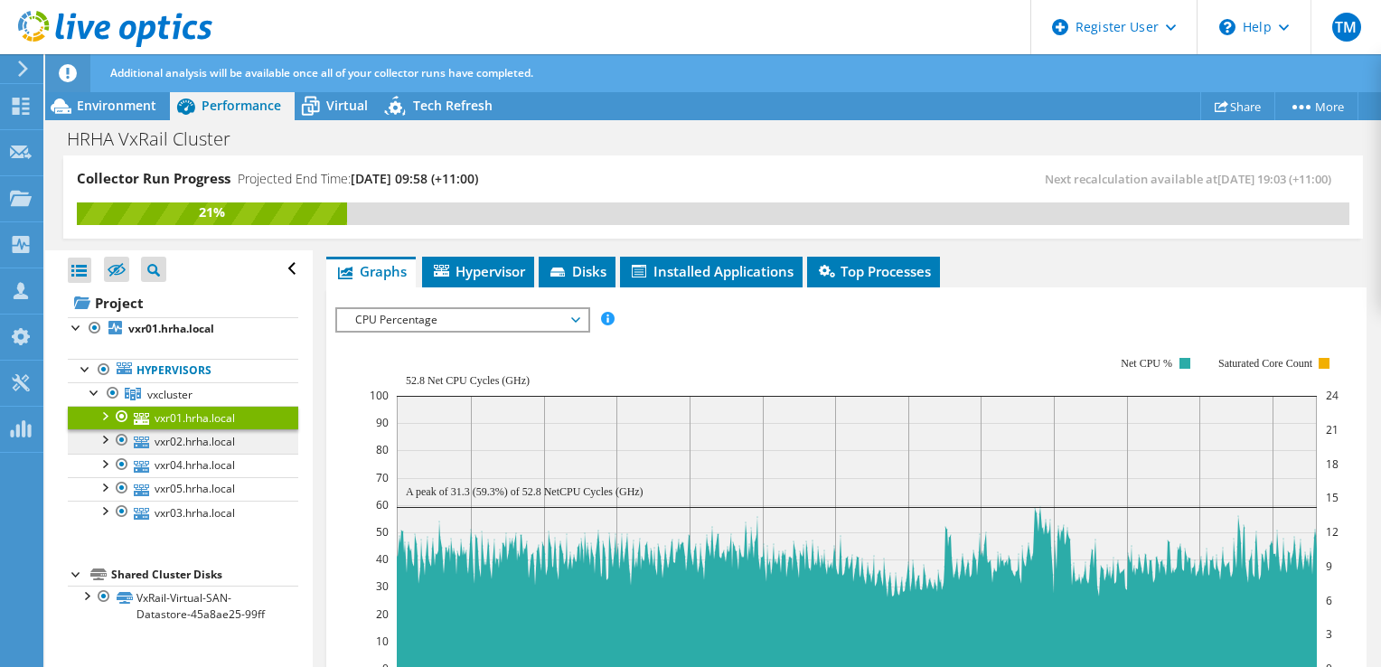
scroll to position [286, 0]
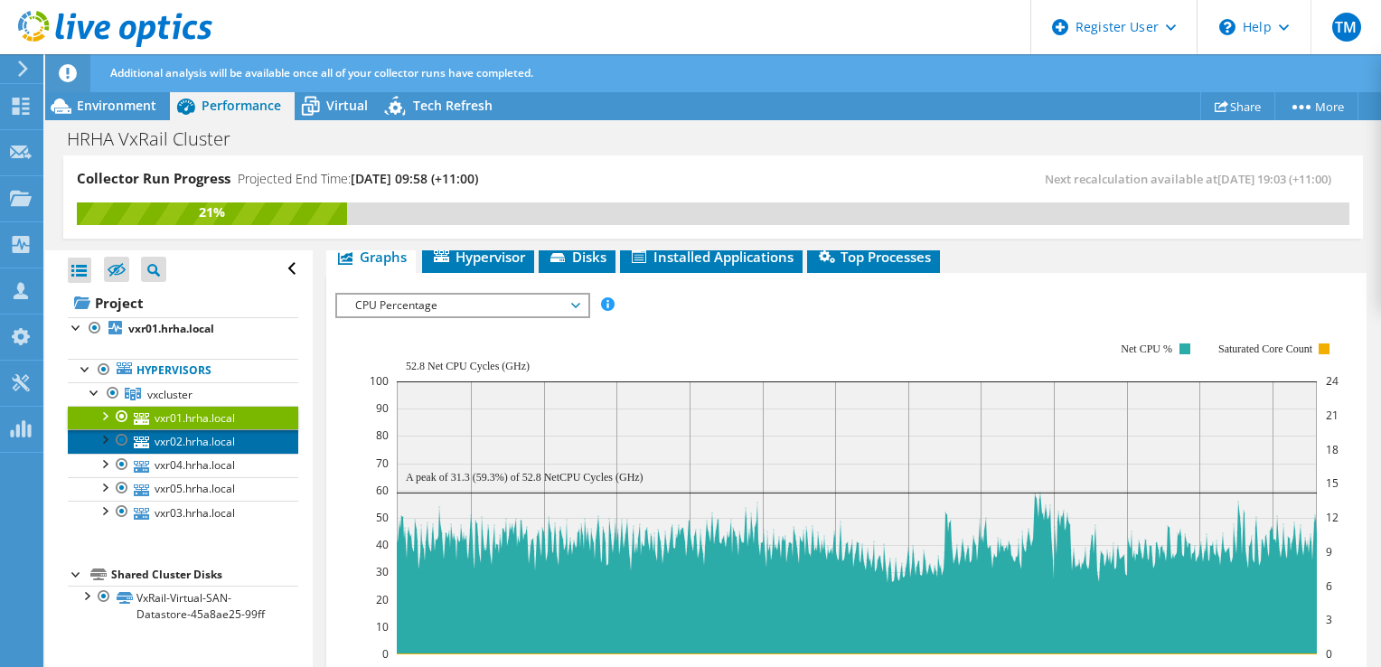
click at [198, 439] on link "vxr02.hrha.local" at bounding box center [183, 441] width 231 height 24
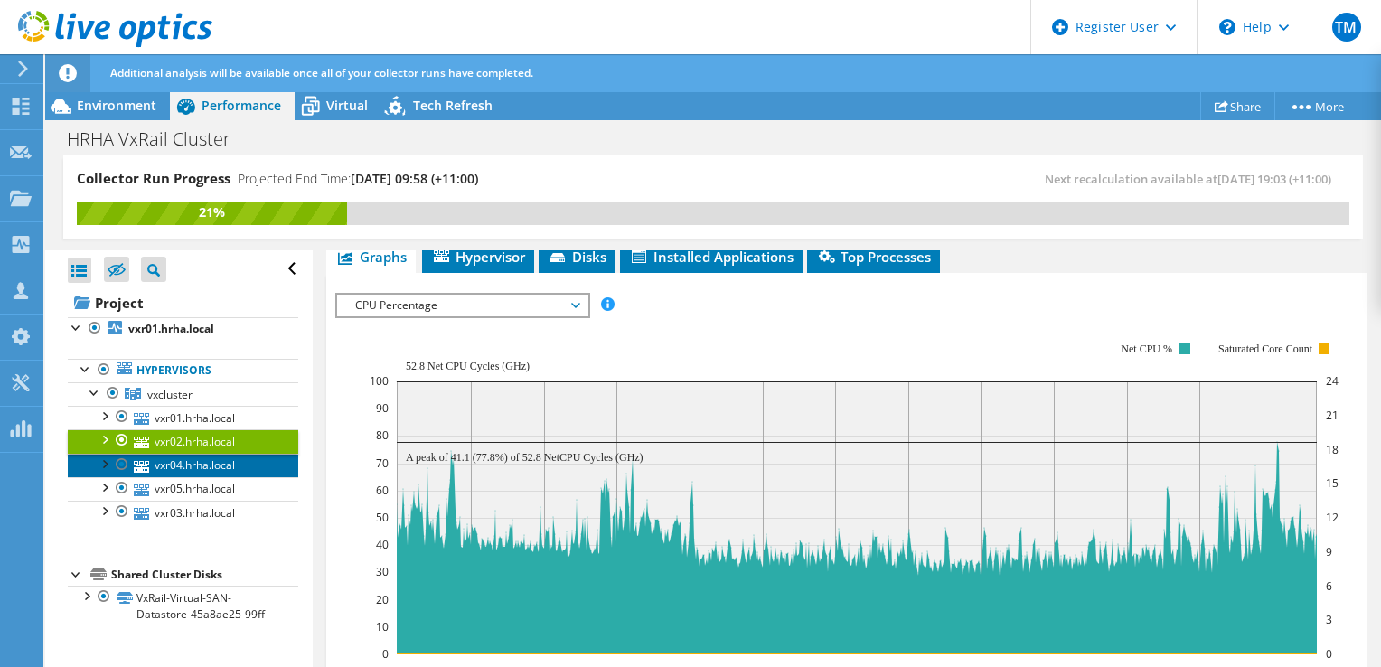
click at [203, 459] on link "vxr04.hrha.local" at bounding box center [183, 466] width 231 height 24
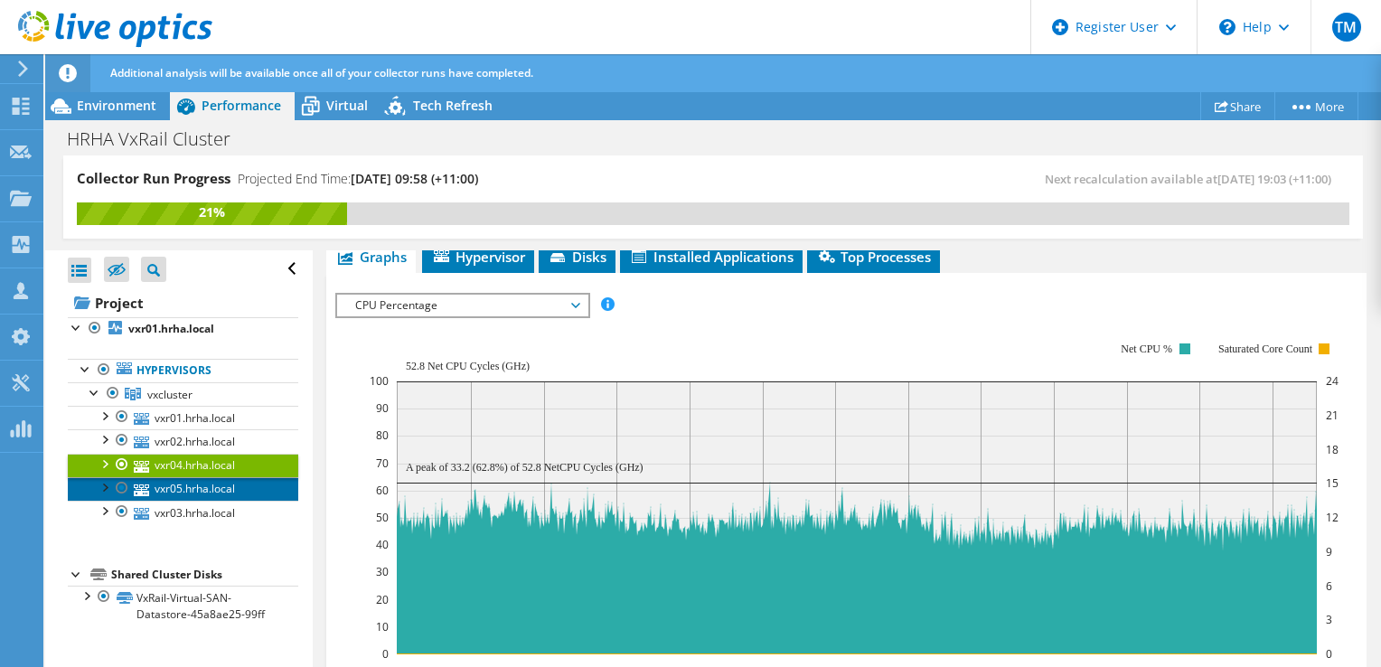
click at [207, 480] on link "vxr05.hrha.local" at bounding box center [183, 489] width 231 height 24
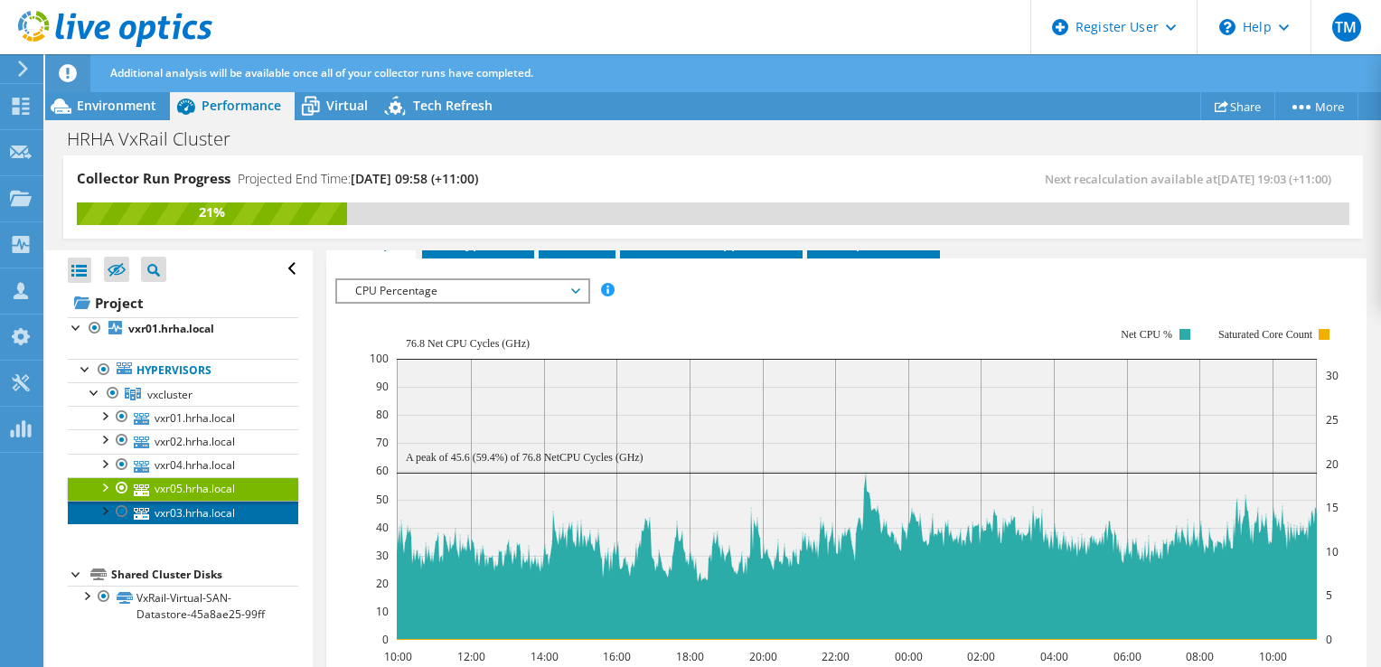
click at [207, 504] on link "vxr03.hrha.local" at bounding box center [183, 513] width 231 height 24
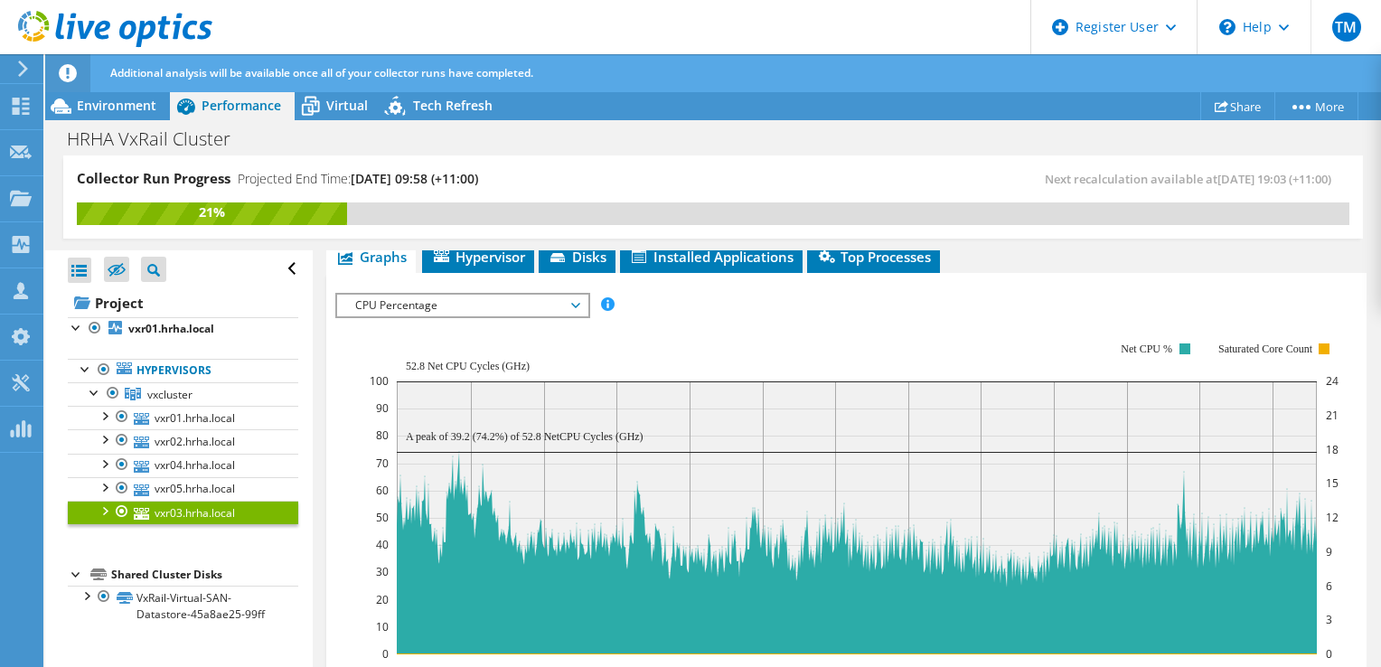
scroll to position [271, 0]
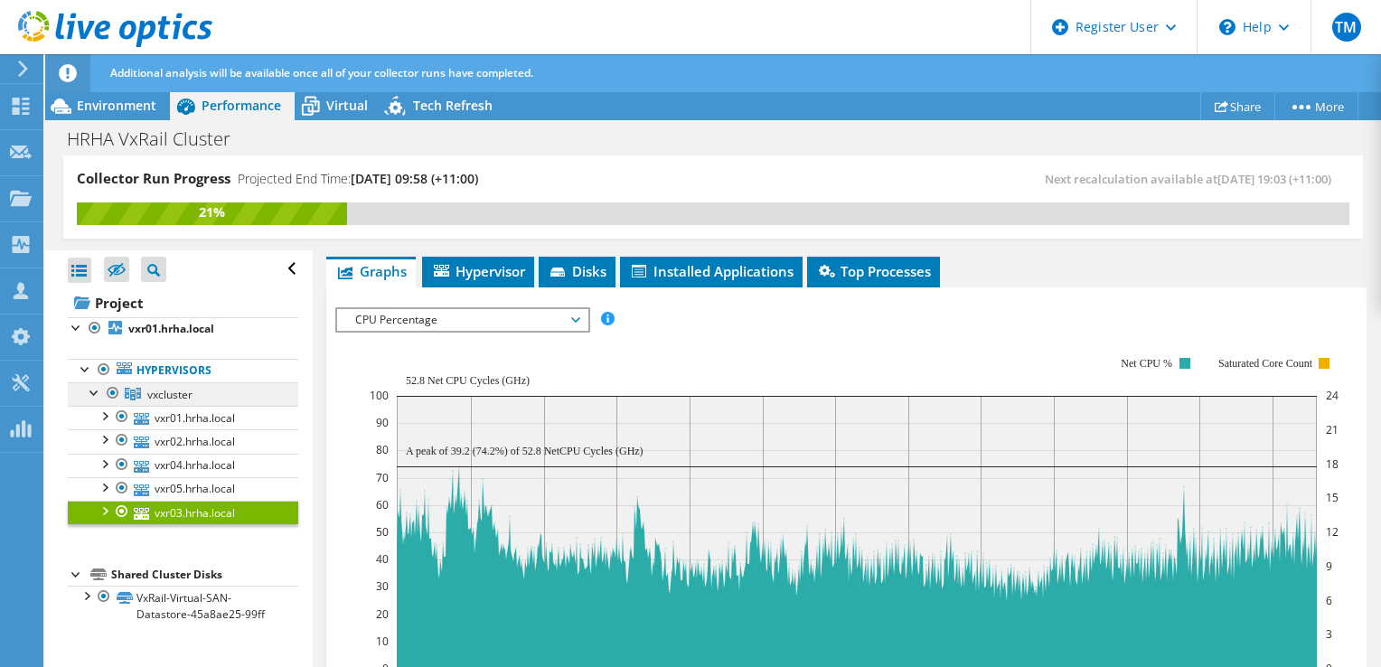
click at [174, 392] on span "vxcluster" at bounding box center [169, 394] width 45 height 15
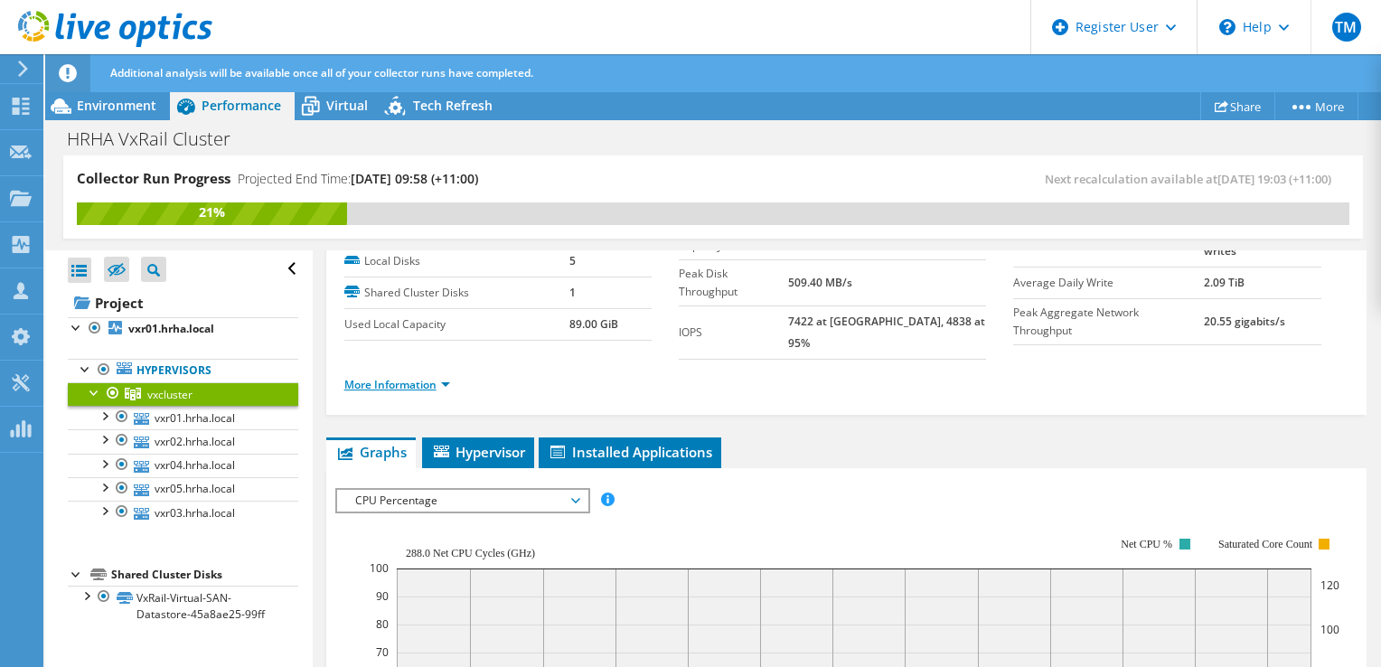
scroll to position [0, 0]
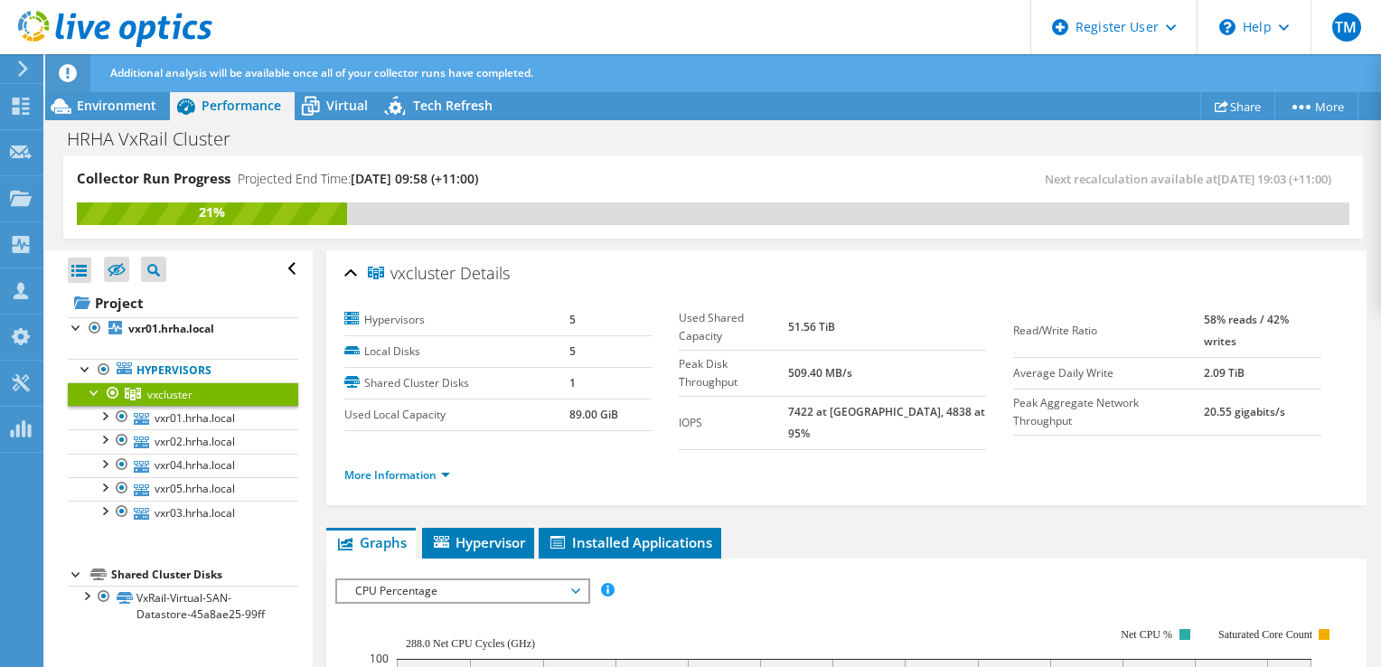
click at [170, 389] on span "vxcluster" at bounding box center [169, 394] width 45 height 15
click at [384, 467] on link "More Information" at bounding box center [397, 474] width 106 height 15
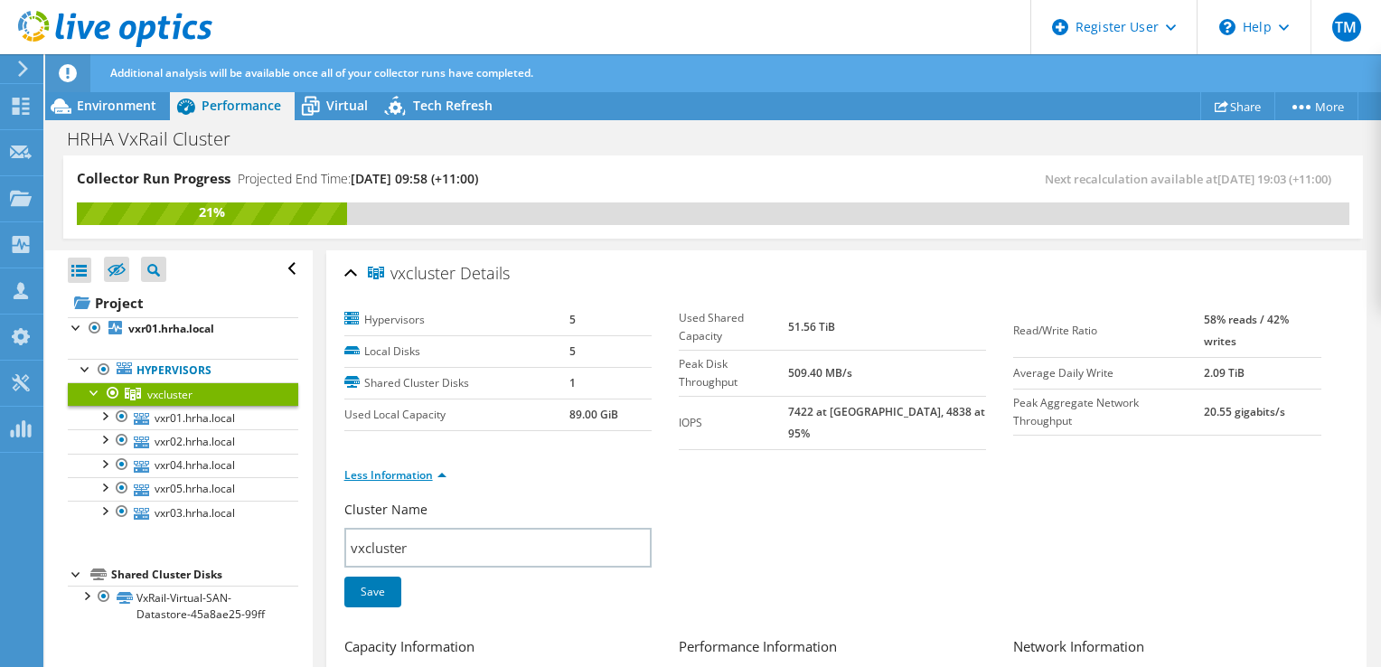
click at [419, 467] on link "Less Information" at bounding box center [395, 474] width 102 height 15
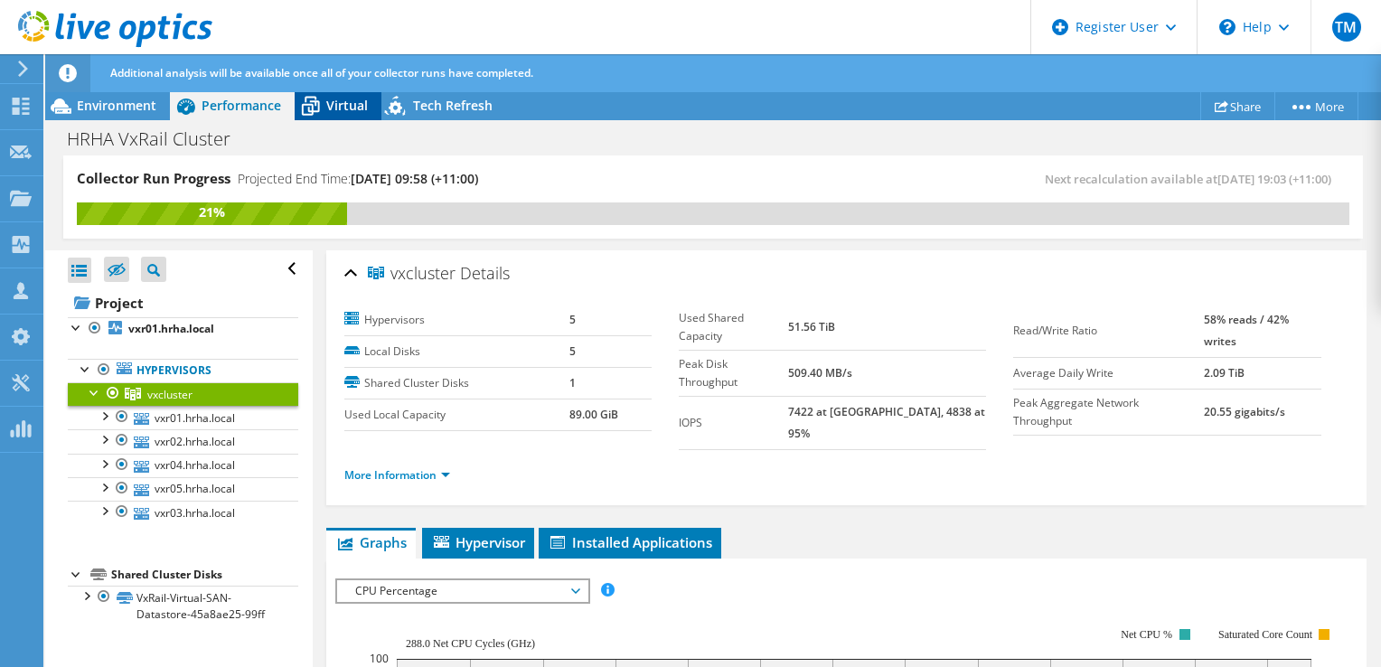
click at [350, 97] on span "Virtual" at bounding box center [347, 105] width 42 height 17
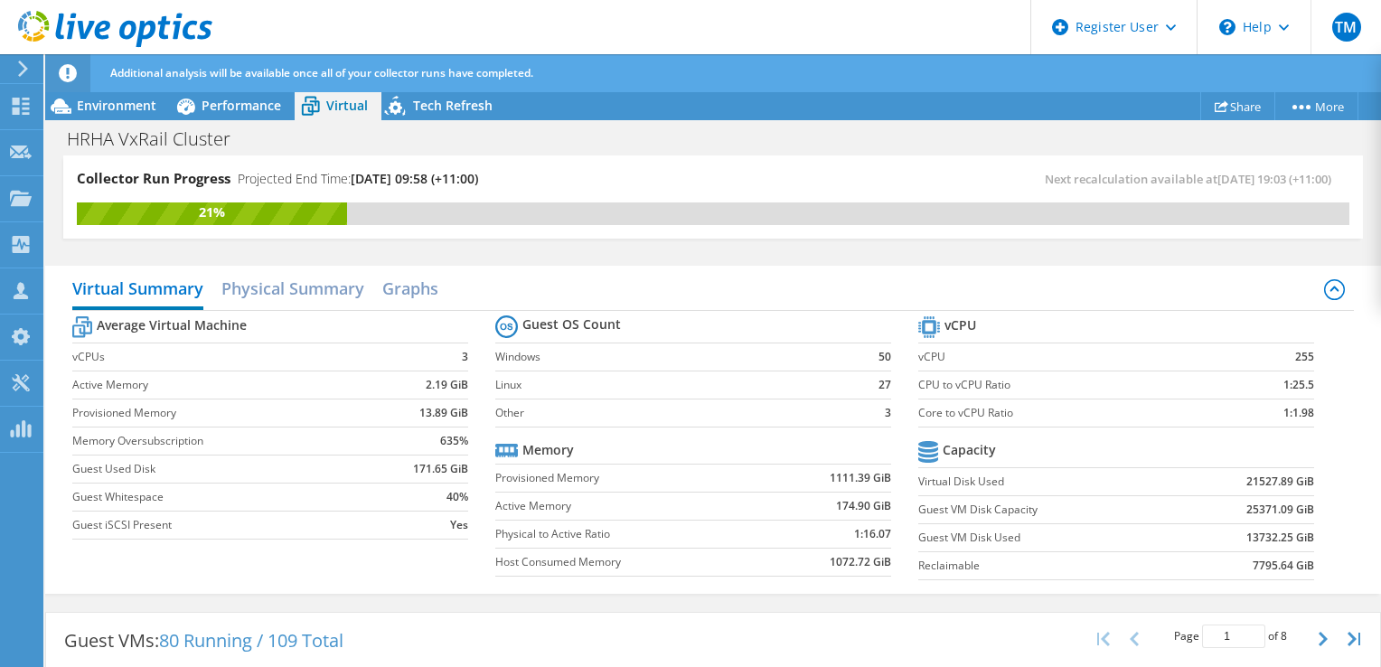
click at [690, 246] on div "Collector Run Progress Projected End Time: [DATE] 09:58 (+11:00) Next recalcula…" at bounding box center [713, 205] width 1336 height 101
